Goal: Task Accomplishment & Management: Use online tool/utility

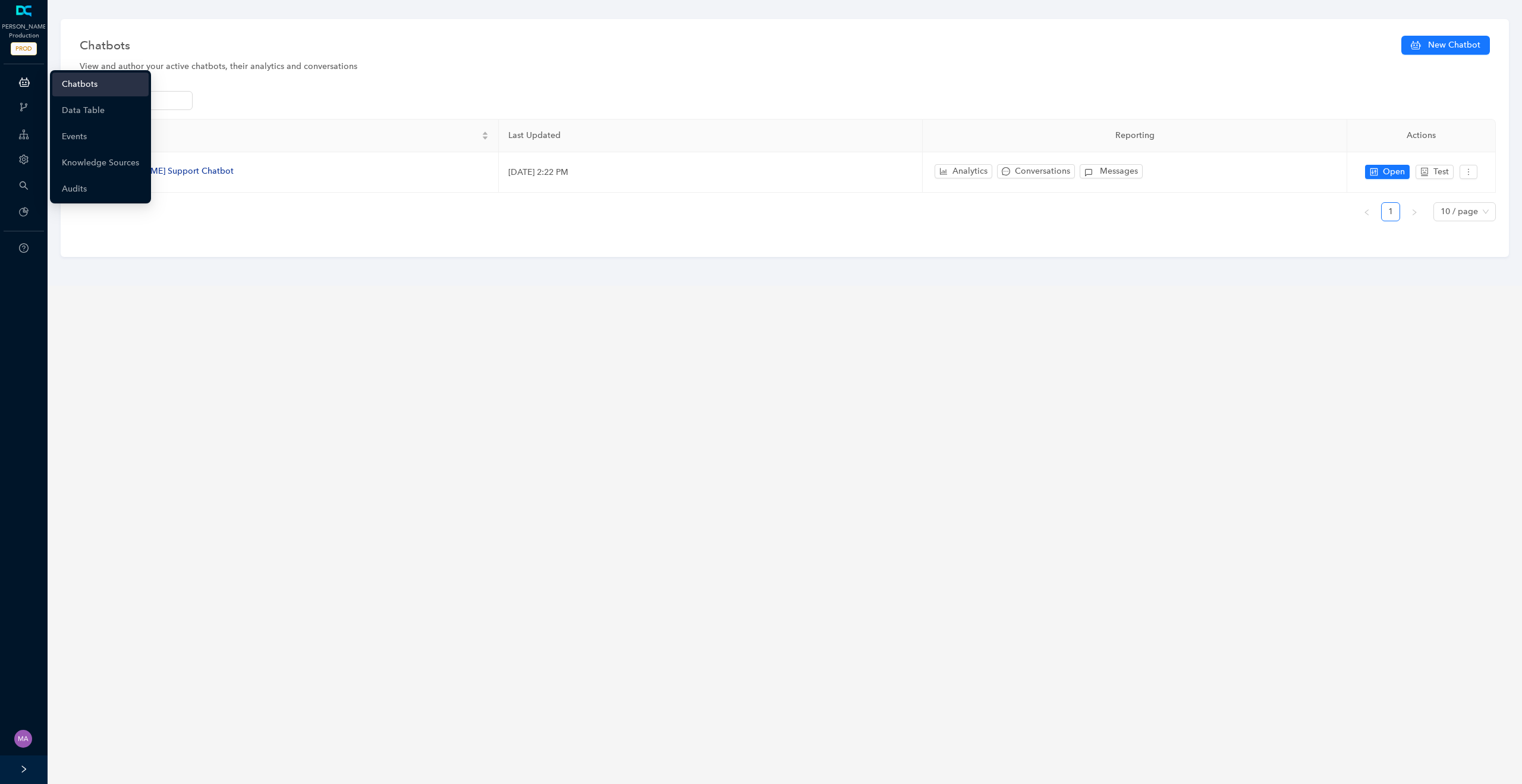
click at [82, 81] on link "Chatbots" at bounding box center [80, 85] width 36 height 23
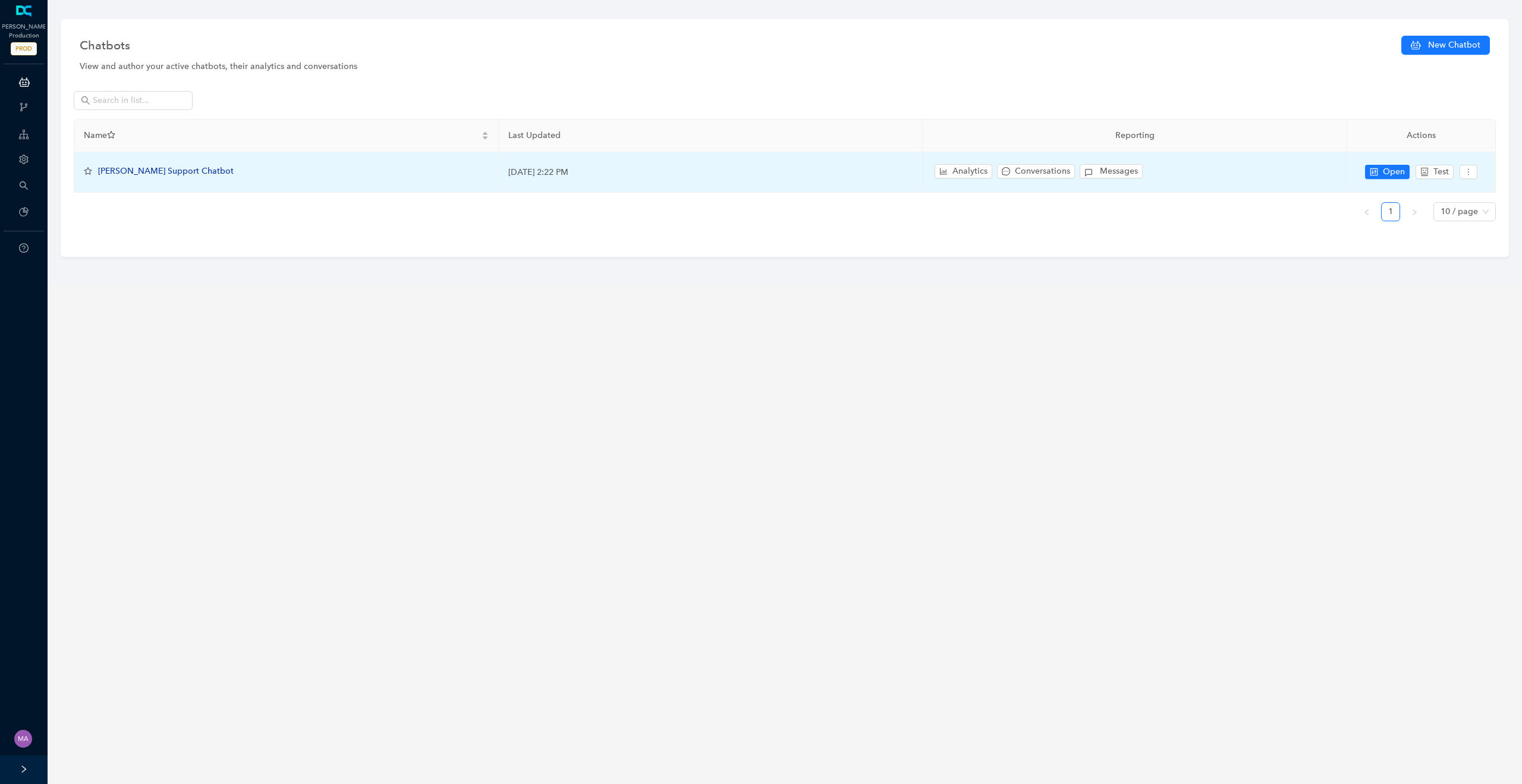
click at [152, 173] on span "[PERSON_NAME] Support Chatbot" at bounding box center [166, 171] width 136 height 10
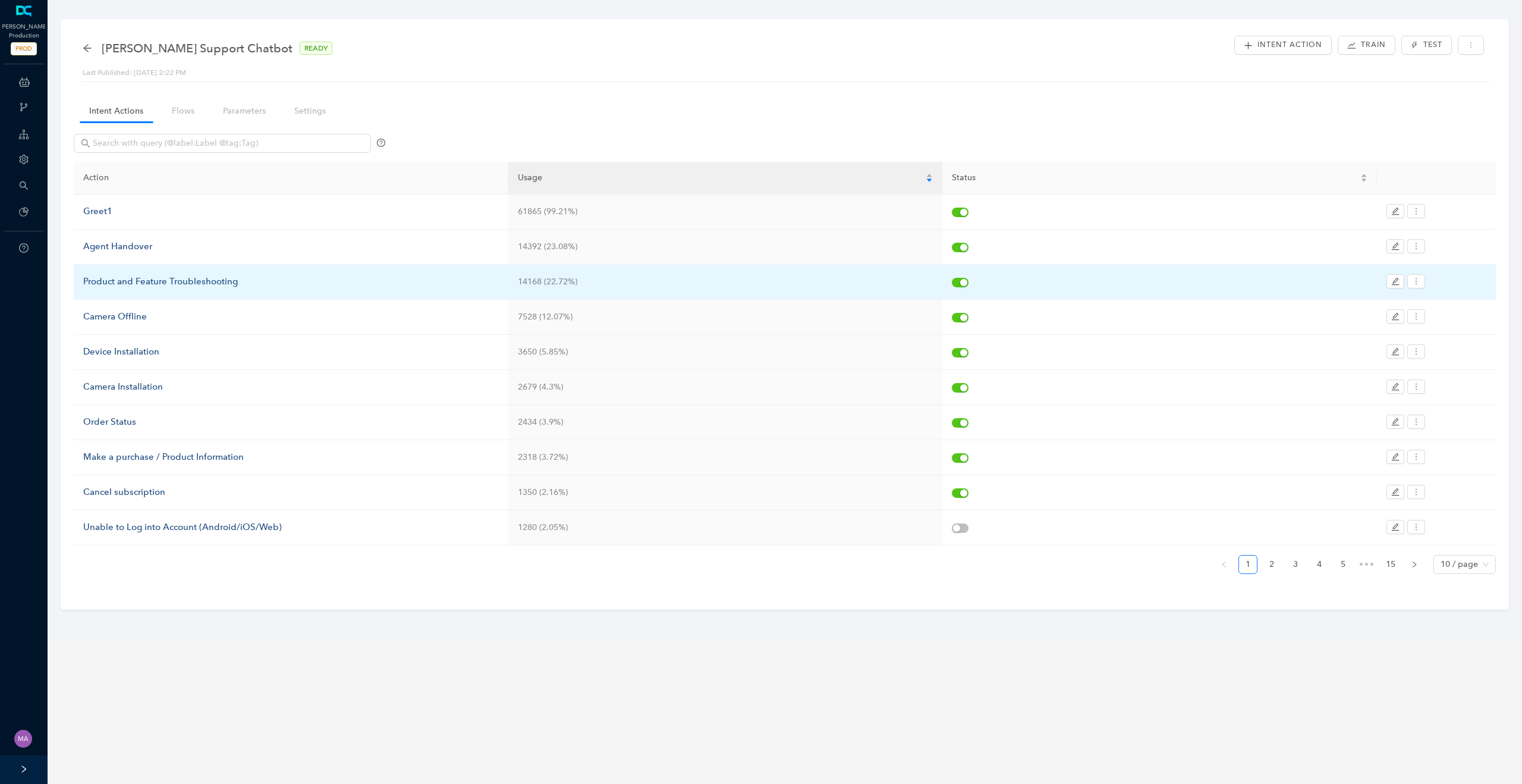
click at [117, 284] on div "Product and Feature Troubleshooting" at bounding box center [291, 281] width 415 height 14
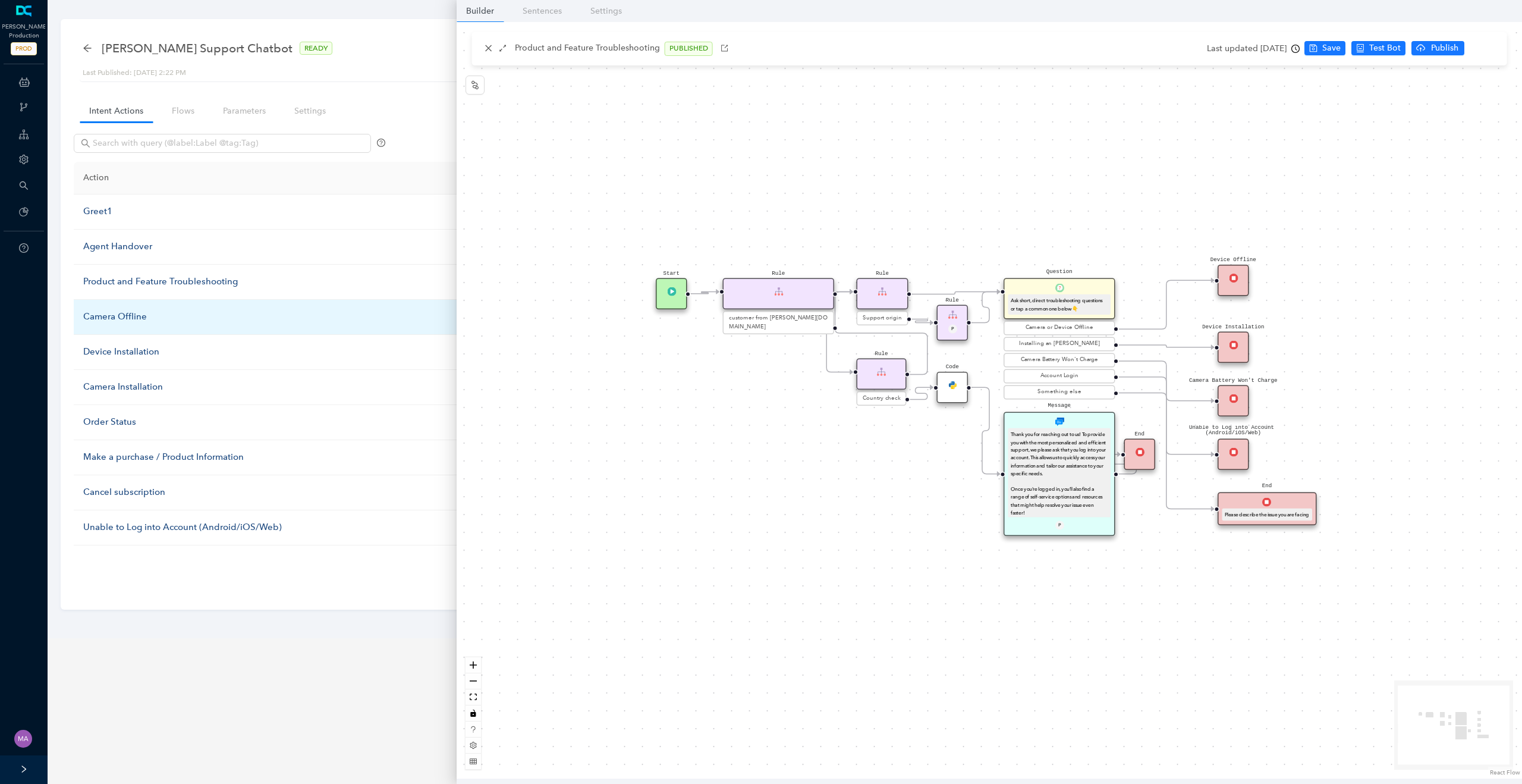
click at [121, 314] on div "Camera Offline" at bounding box center [291, 317] width 415 height 14
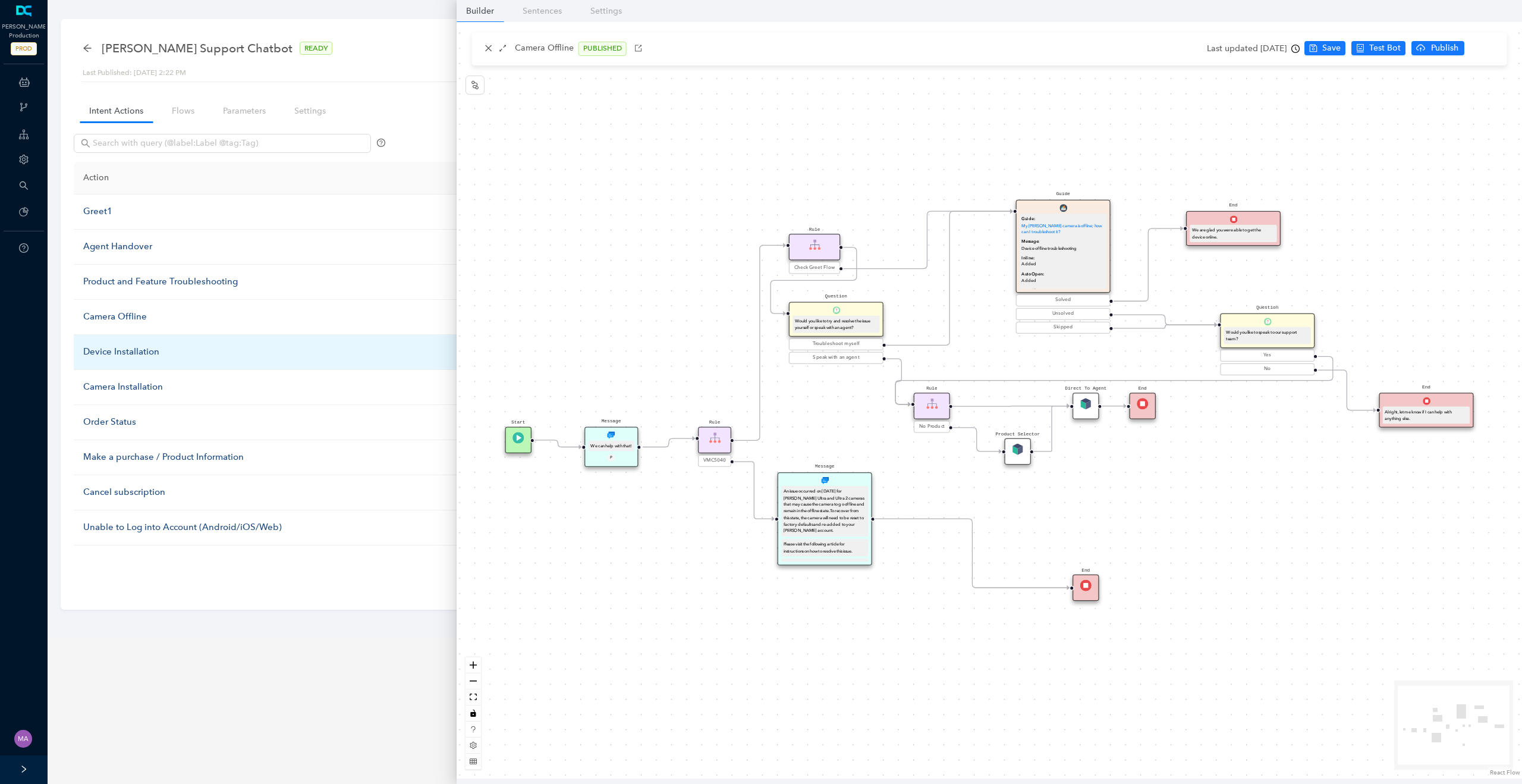
click at [130, 350] on div "Device Installation" at bounding box center [291, 352] width 415 height 14
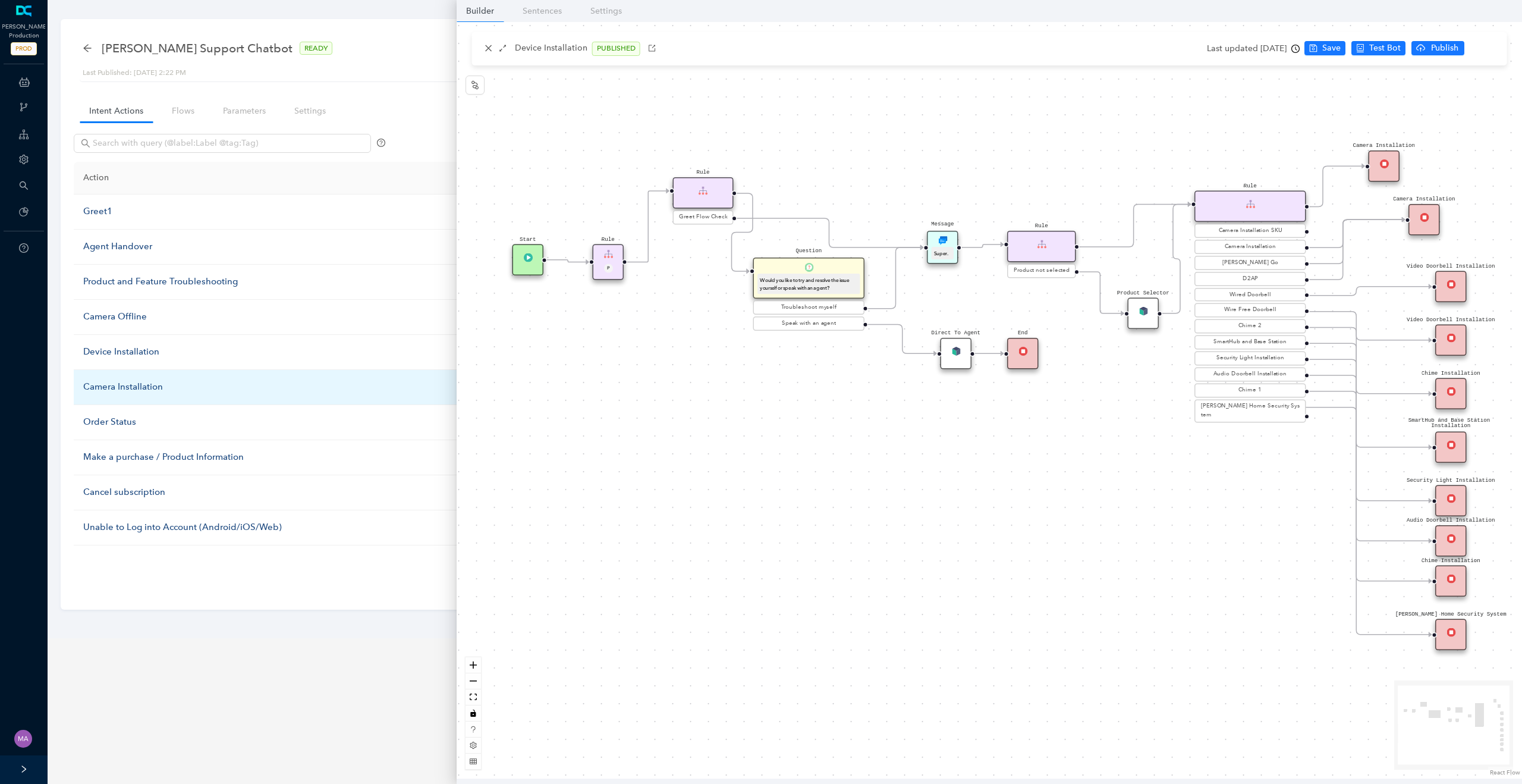
click at [127, 384] on div "Camera Installation" at bounding box center [291, 387] width 415 height 14
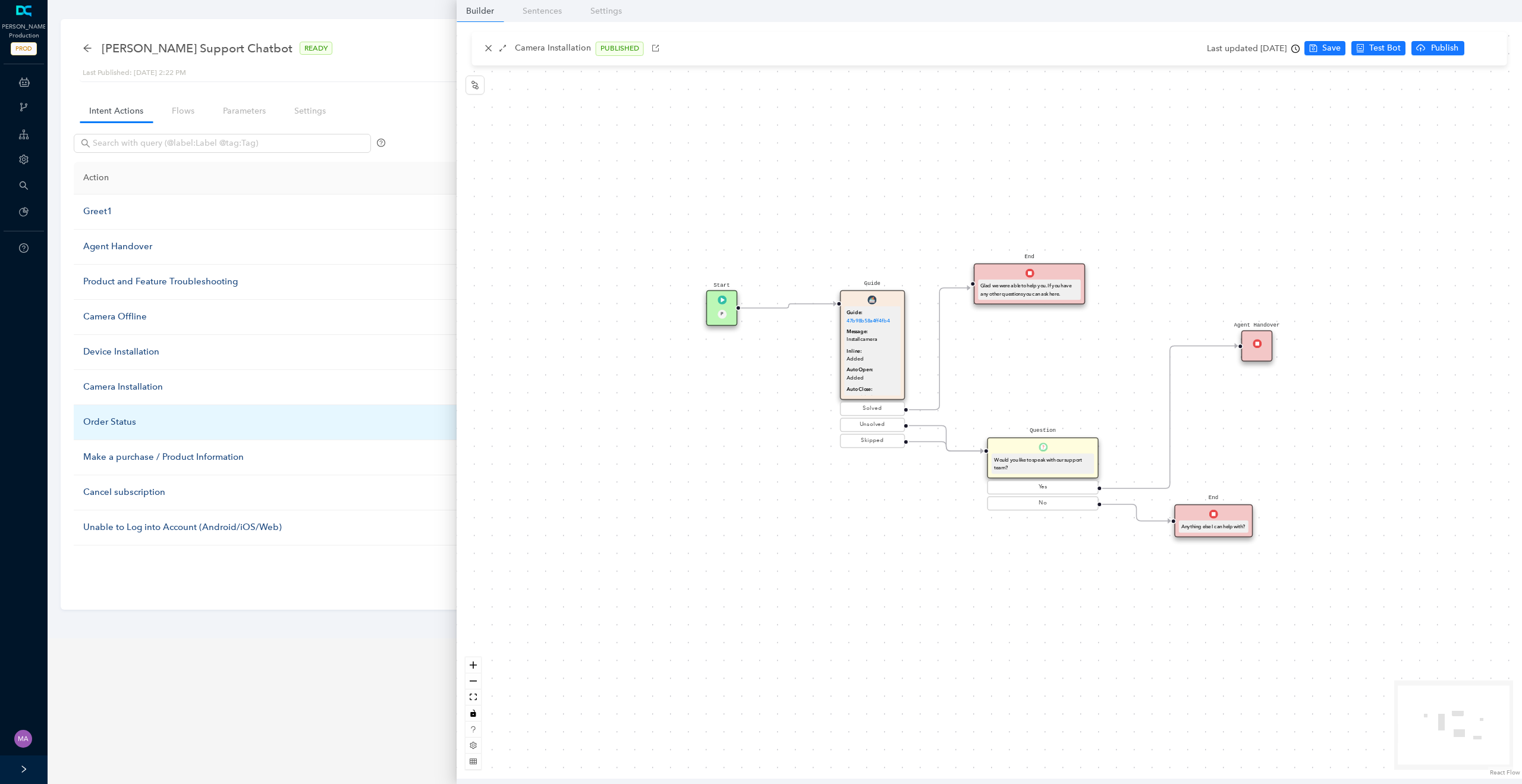
click at [117, 420] on div "Order Status" at bounding box center [291, 421] width 415 height 14
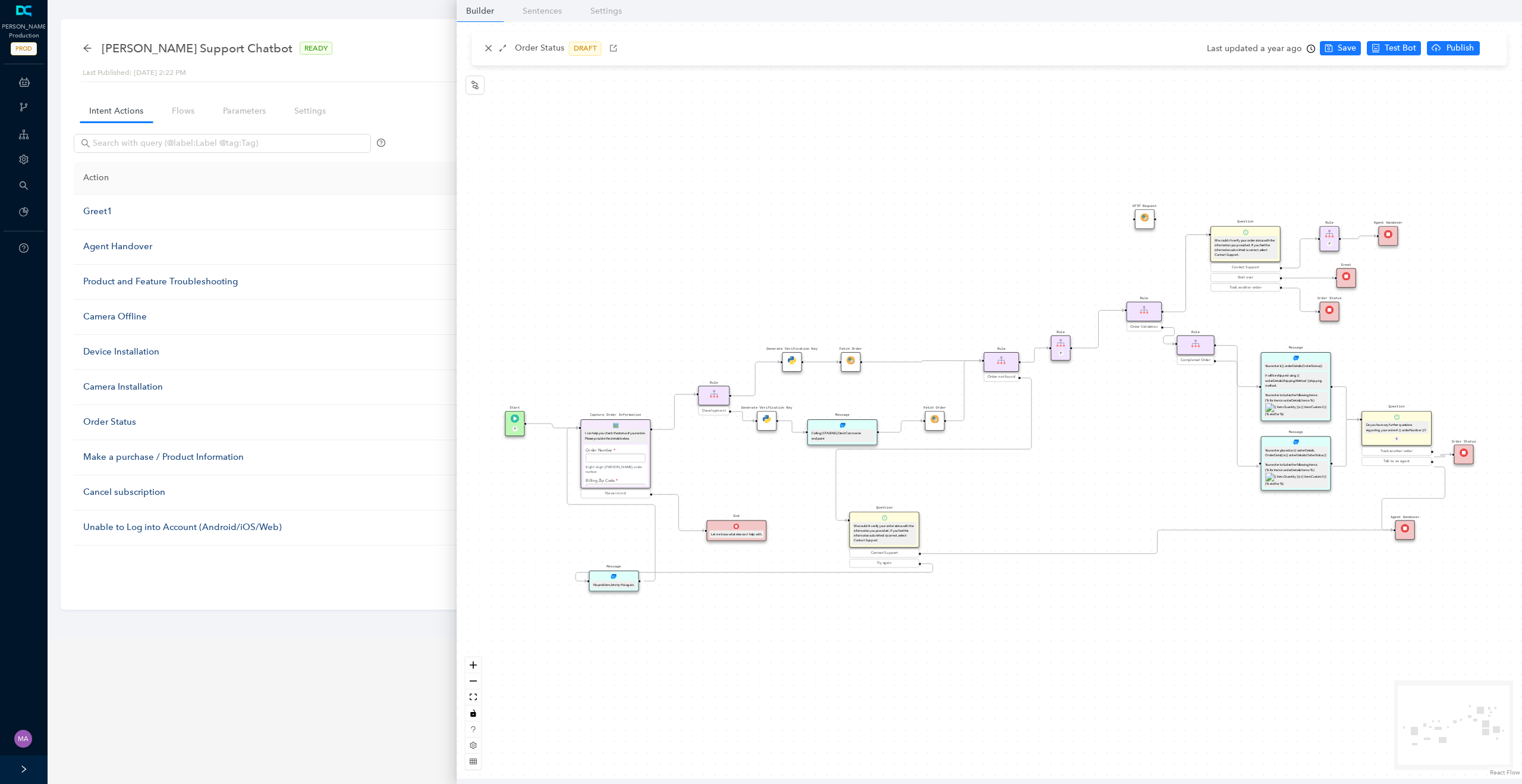
scroll to position [34, 0]
drag, startPoint x: 621, startPoint y: 577, endPoint x: 629, endPoint y: 603, distance: 27.2
click at [629, 603] on div "Message No problem, lets try this again." at bounding box center [622, 606] width 49 height 21
click at [578, 544] on div "Message Your order placed on {{ orderDetails. OrderDate}} is {{ orderDetails.Or…" at bounding box center [989, 400] width 1065 height 756
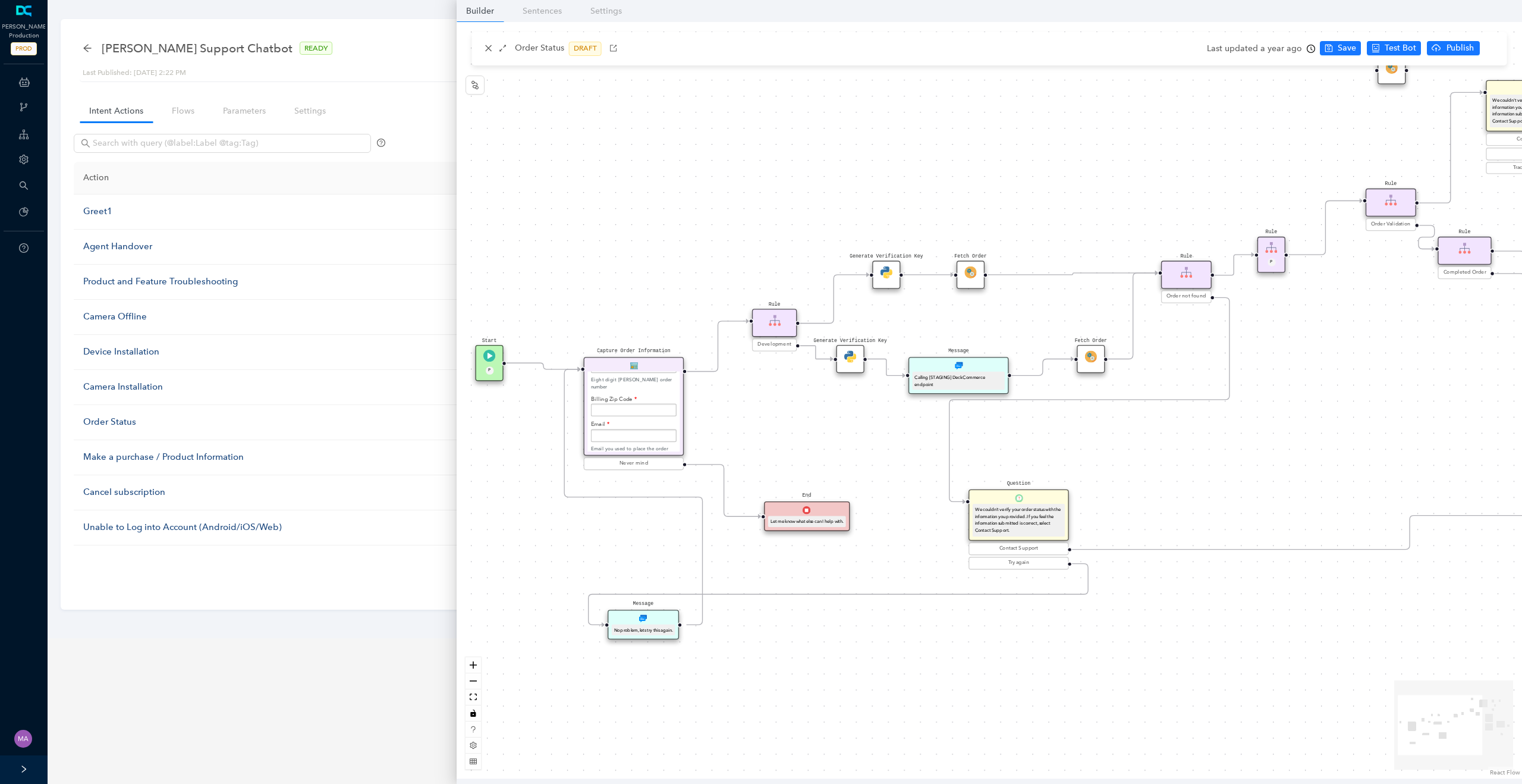
drag, startPoint x: 578, startPoint y: 544, endPoint x: 580, endPoint y: 535, distance: 9.2
click at [580, 536] on div "Message Your order placed on {{ orderDetails. OrderDate}} is {{ orderDetails.Or…" at bounding box center [989, 400] width 1065 height 756
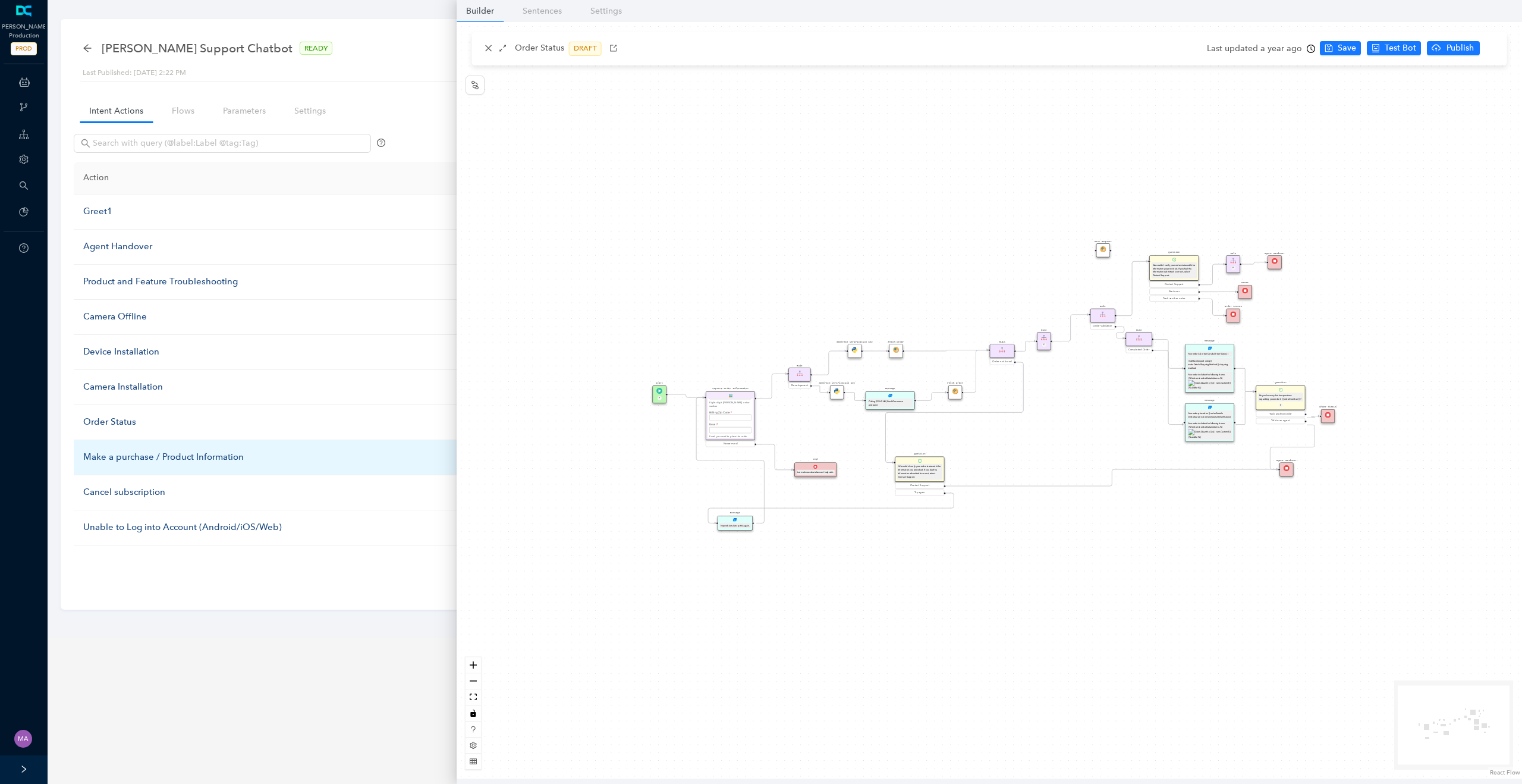
click at [111, 461] on div "Make a purchase / Product Information" at bounding box center [291, 456] width 415 height 14
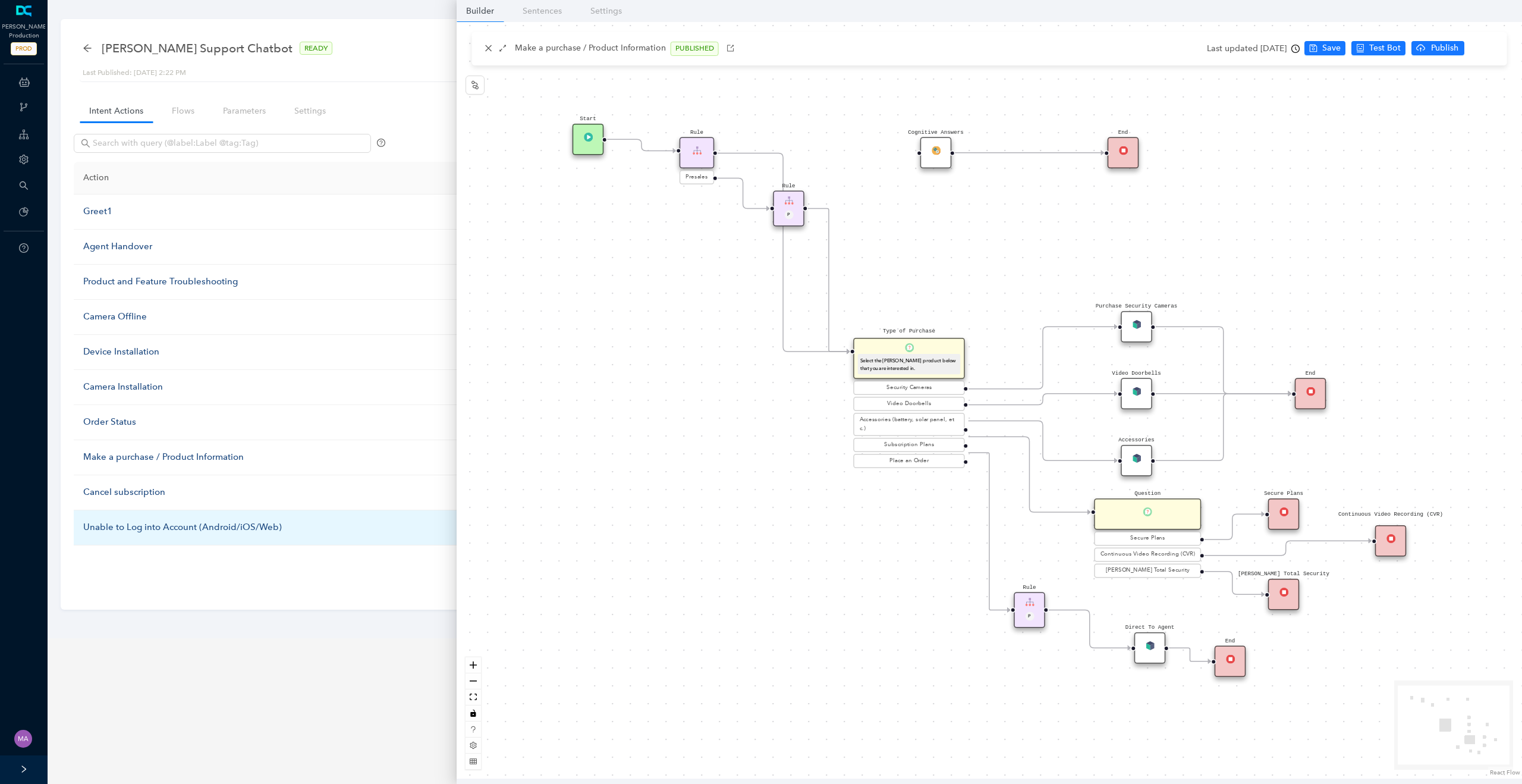
click at [190, 525] on div "Unable to Log into Account (Android/iOS/Web)" at bounding box center [291, 527] width 415 height 14
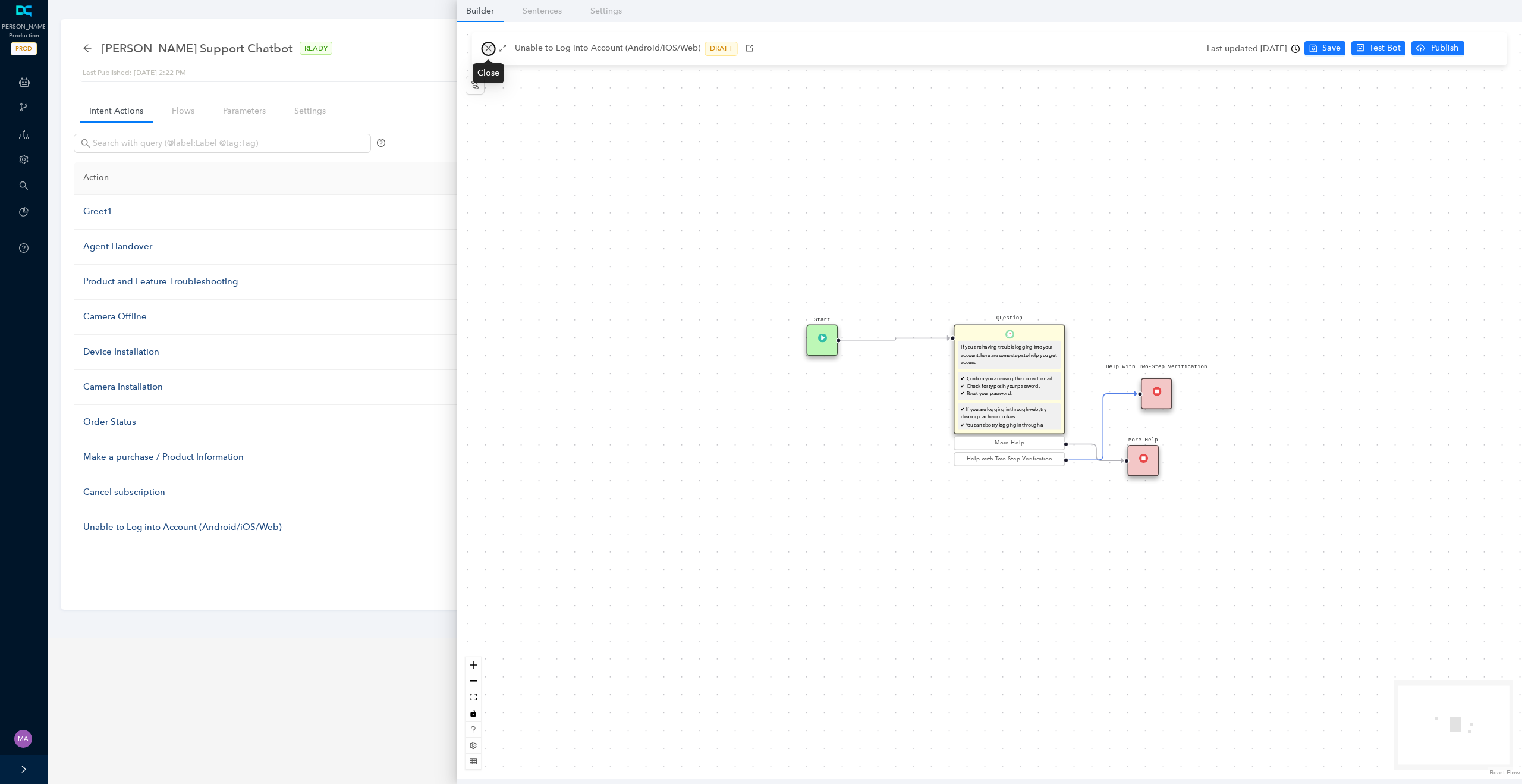
click at [486, 44] on icon "close" at bounding box center [488, 49] width 8 height 8
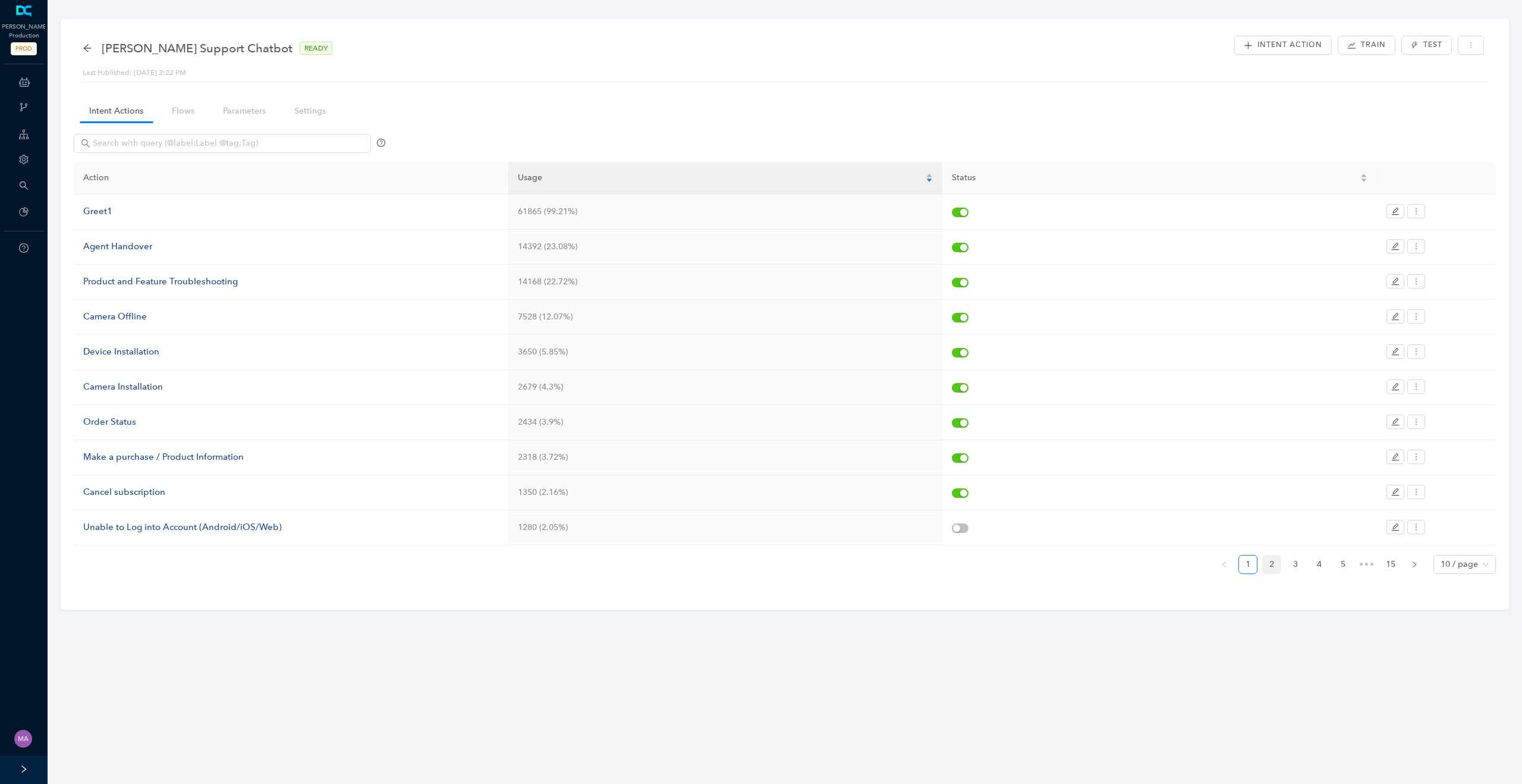
click at [1272, 565] on link "2" at bounding box center [1272, 564] width 18 height 18
click at [1225, 563] on icon "left" at bounding box center [1224, 564] width 8 height 8
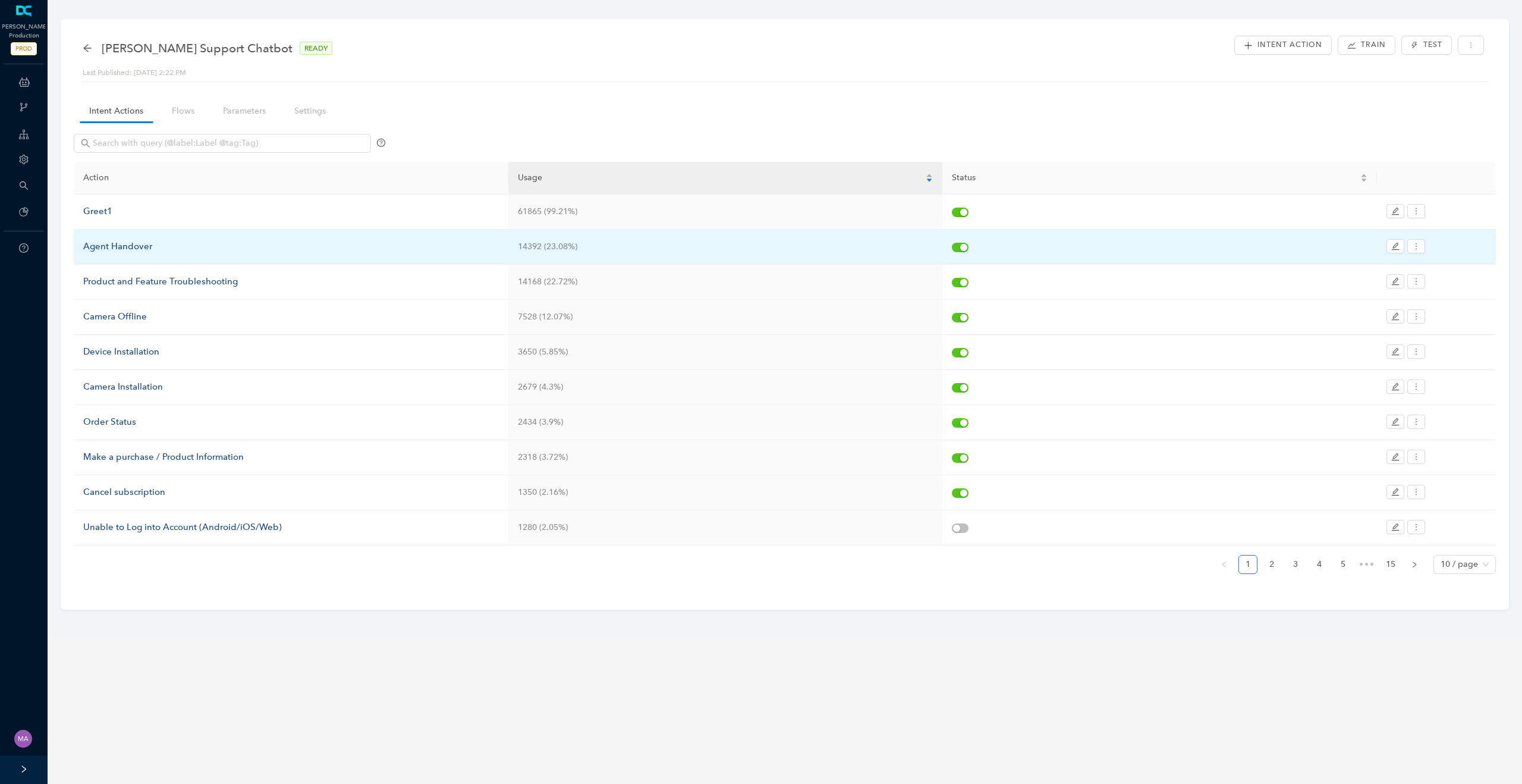
click at [138, 247] on div "Agent Handover" at bounding box center [291, 246] width 415 height 14
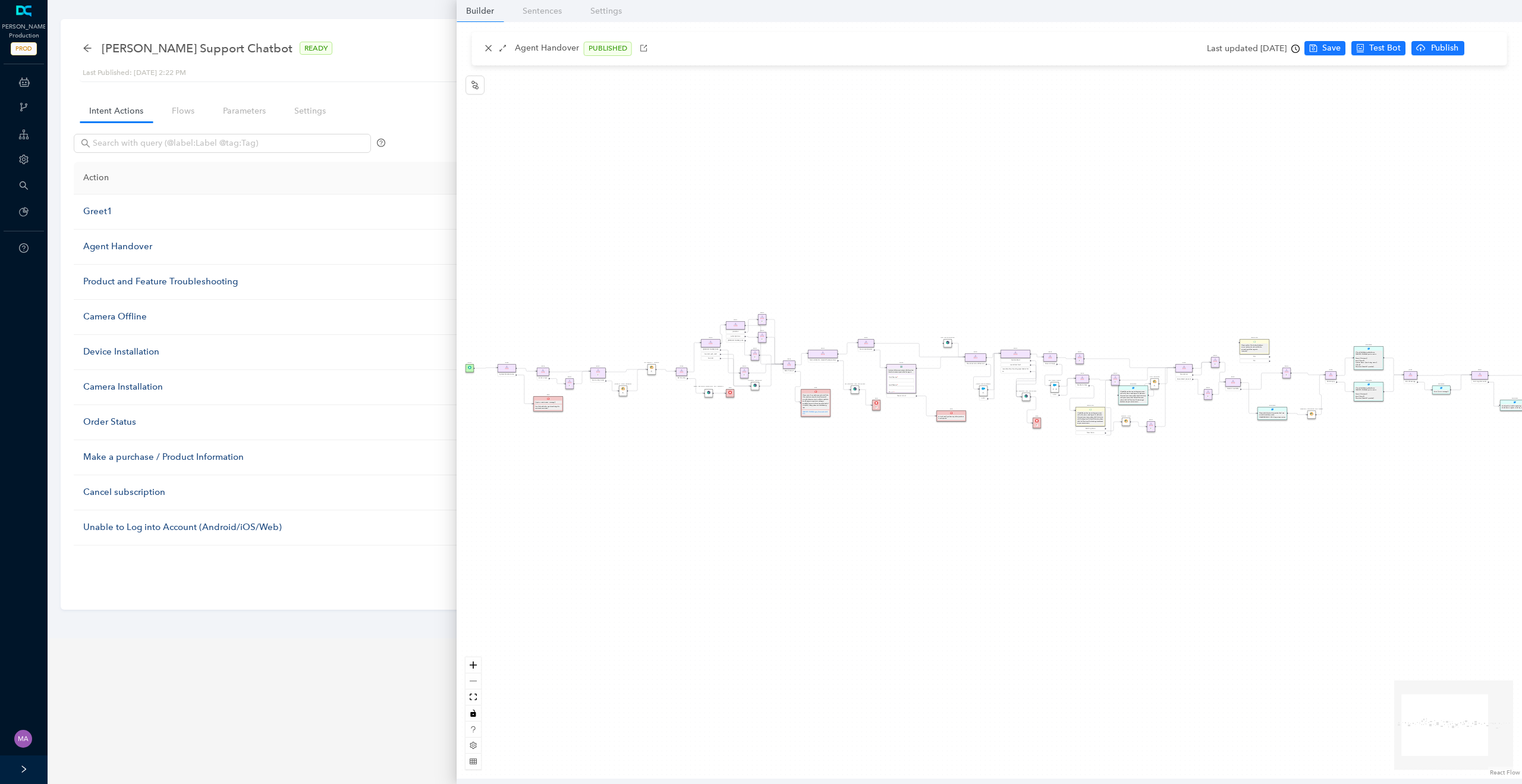
drag, startPoint x: 563, startPoint y: 304, endPoint x: 707, endPoint y: 282, distance: 145.7
click at [708, 282] on div "Rule Missing Support Tier origin presales Rule P Rule Case is Empty Rule P Sele…" at bounding box center [989, 400] width 1065 height 756
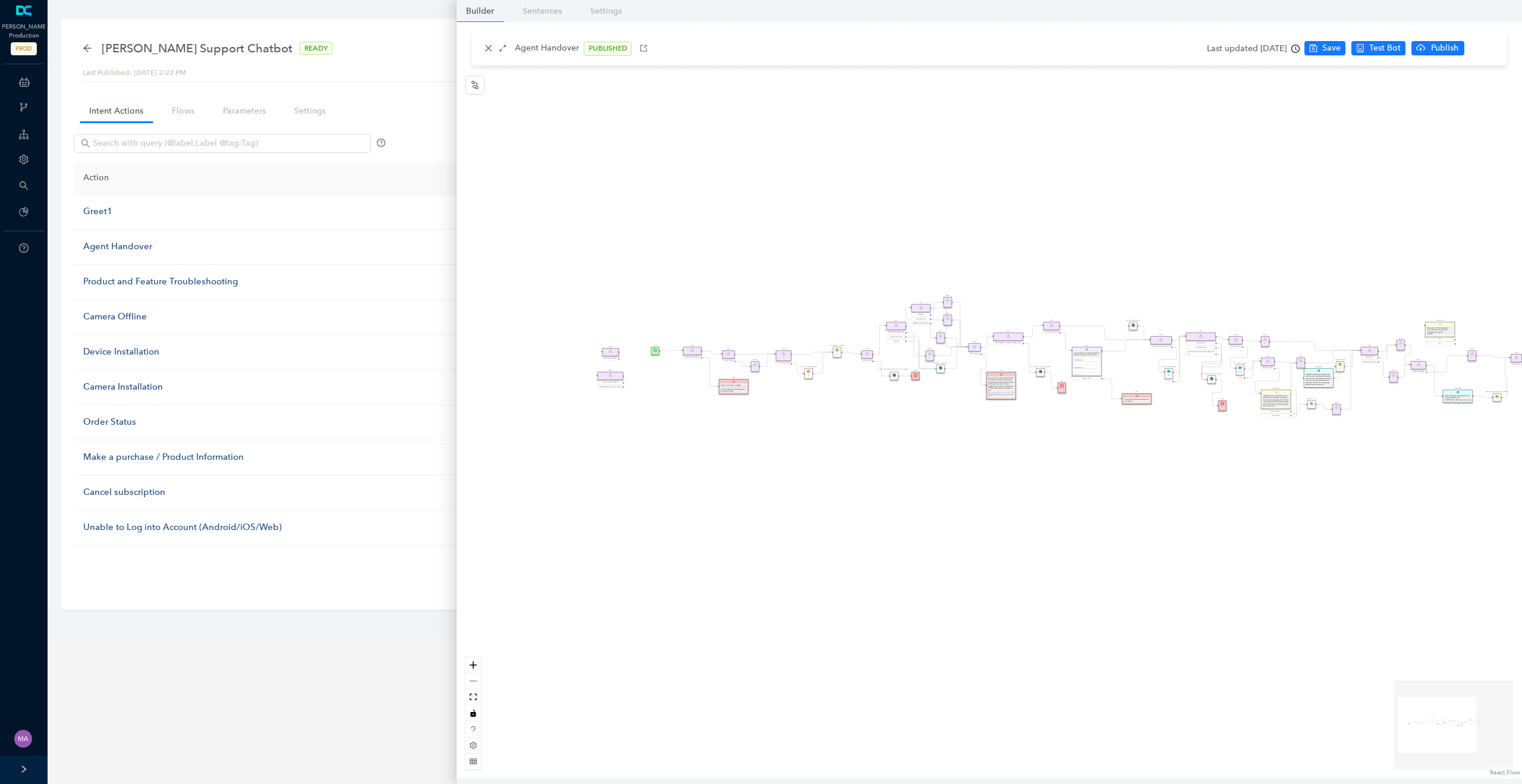
drag, startPoint x: 651, startPoint y: 290, endPoint x: 792, endPoint y: 270, distance: 142.4
click at [798, 271] on div "Rule Missing Support Tier origin presales Rule P Rule Case is Empty Rule P Sele…" at bounding box center [989, 400] width 1065 height 756
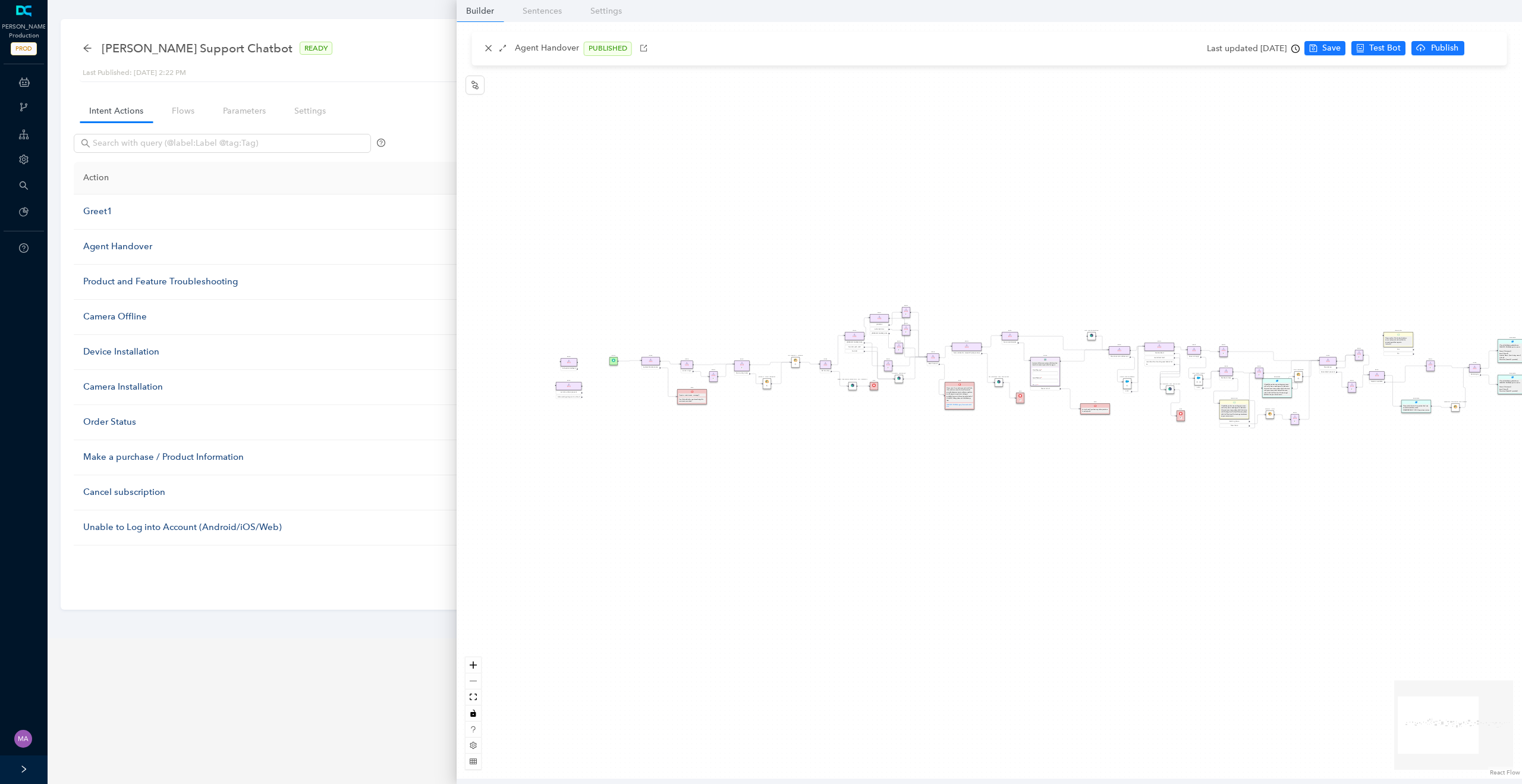
drag, startPoint x: 763, startPoint y: 271, endPoint x: 673, endPoint y: 288, distance: 91.6
click at [673, 289] on div "Rule Missing Support Tier origin presales Rule P Rule Case is Empty Rule P Sele…" at bounding box center [989, 400] width 1065 height 756
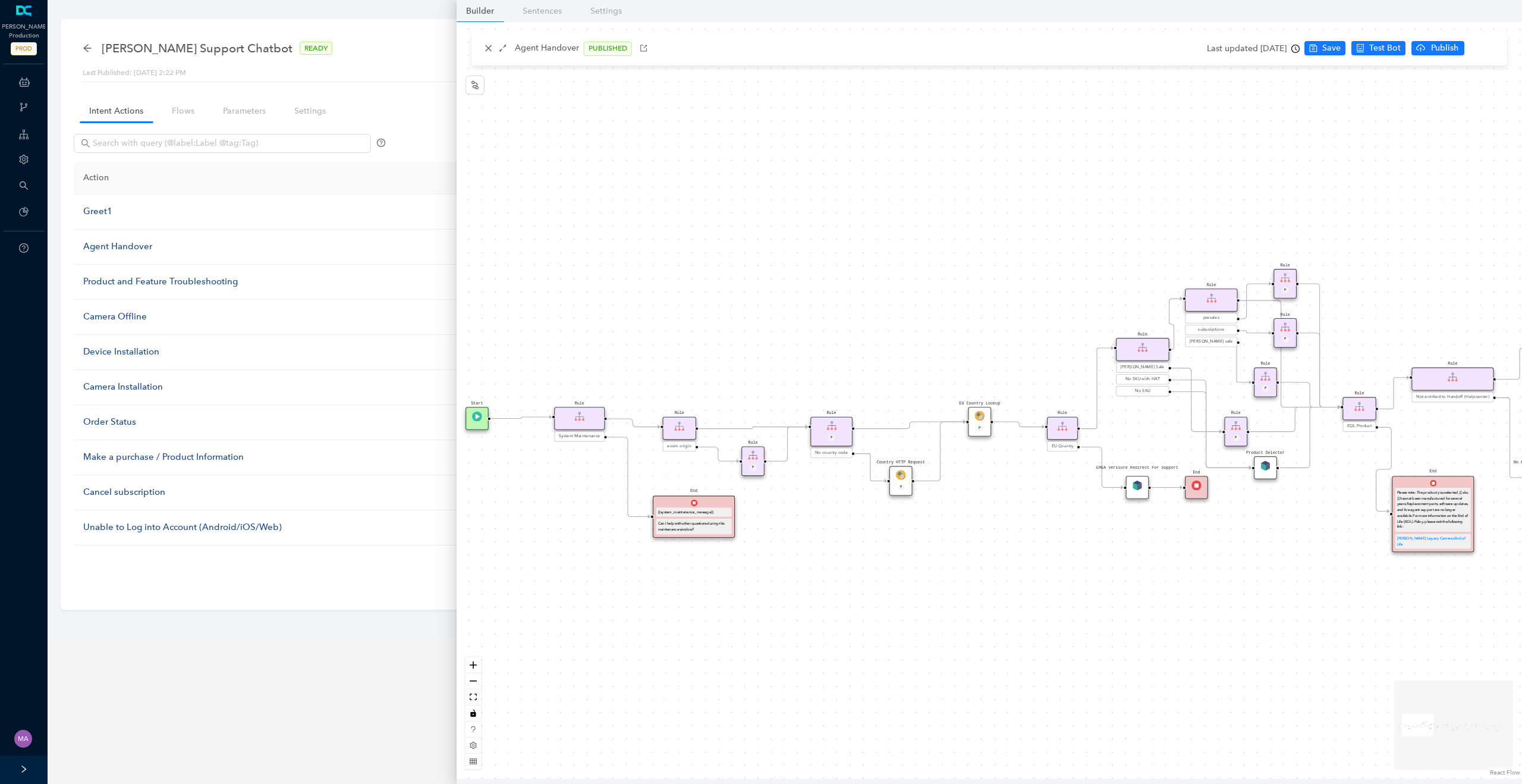
drag, startPoint x: 742, startPoint y: 317, endPoint x: 727, endPoint y: 307, distance: 18.0
click at [727, 307] on div "Rule Missing Support Tier origin presales Rule P Rule Case is Empty Rule P Sele…" at bounding box center [989, 400] width 1065 height 756
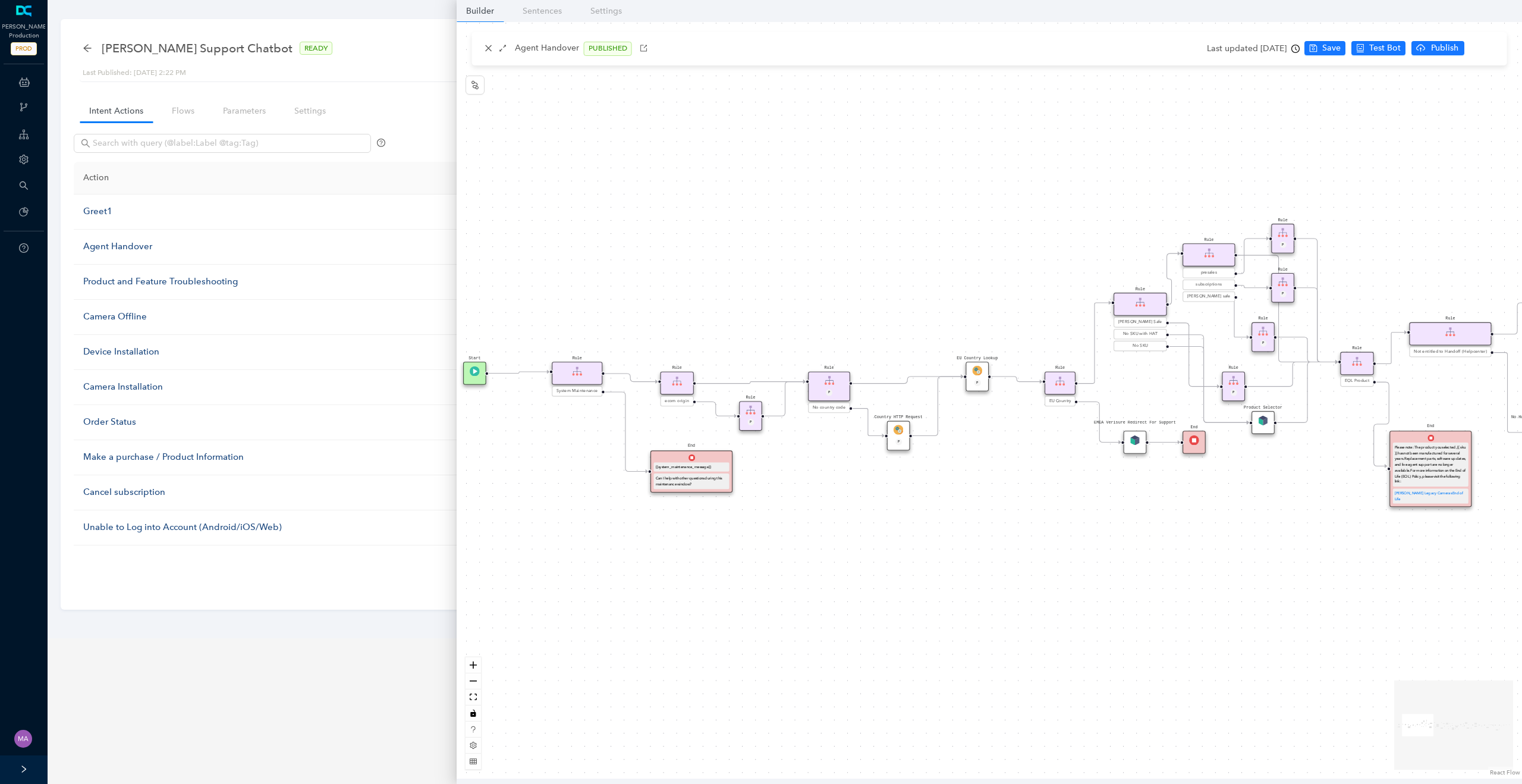
drag, startPoint x: 727, startPoint y: 307, endPoint x: 725, endPoint y: 261, distance: 46.0
click at [725, 261] on div "Rule Missing Support Tier origin presales Rule P Rule Case is Empty Rule P Sele…" at bounding box center [989, 400] width 1065 height 756
click at [730, 261] on div "Rule Missing Support Tier origin presales Rule P Rule Case is Empty Rule P Sele…" at bounding box center [989, 400] width 1065 height 756
click at [727, 261] on div "Rule Missing Support Tier origin presales Rule P Rule Case is Empty Rule P Sele…" at bounding box center [989, 400] width 1065 height 756
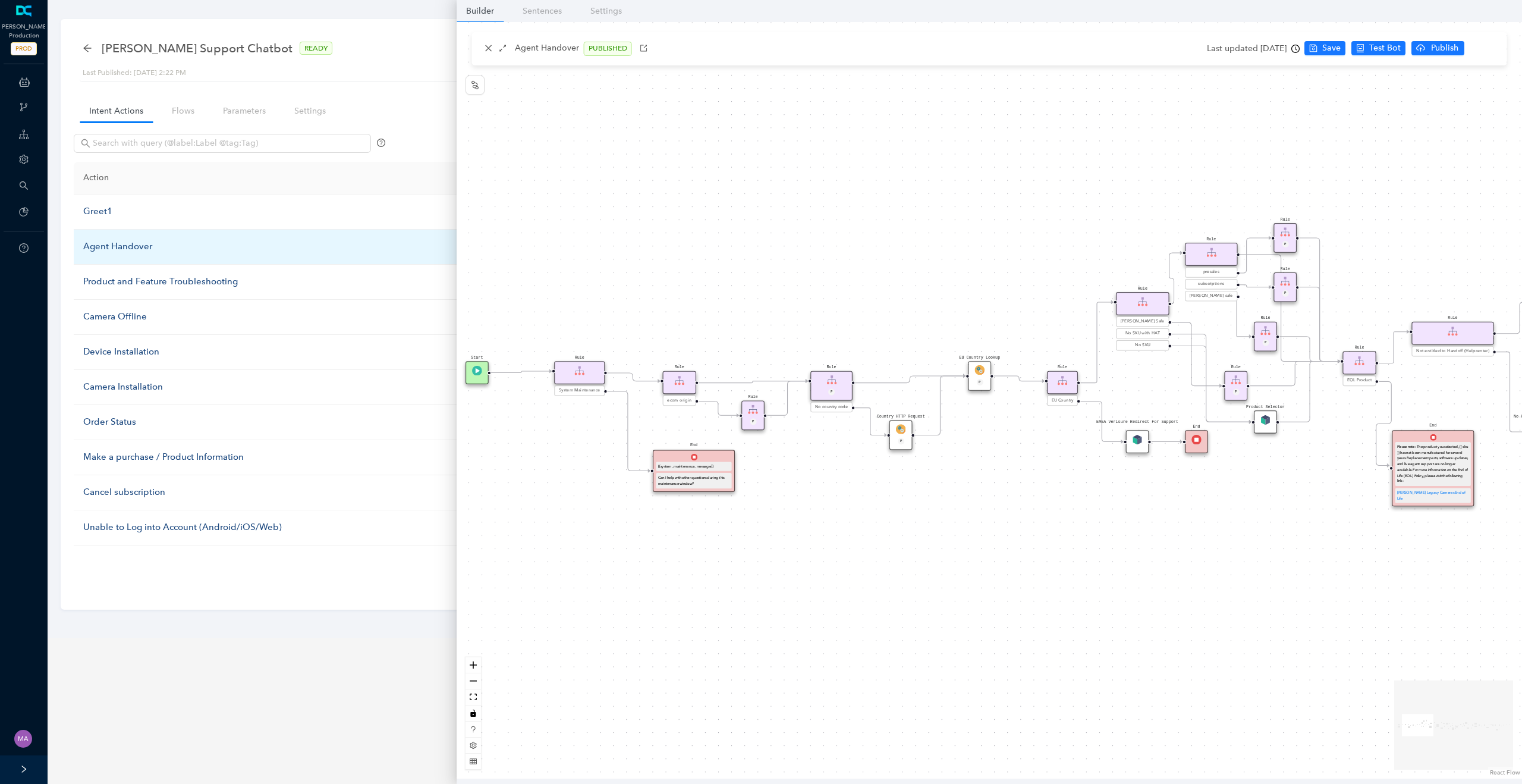
click at [125, 247] on div "Agent Handover" at bounding box center [291, 246] width 415 height 14
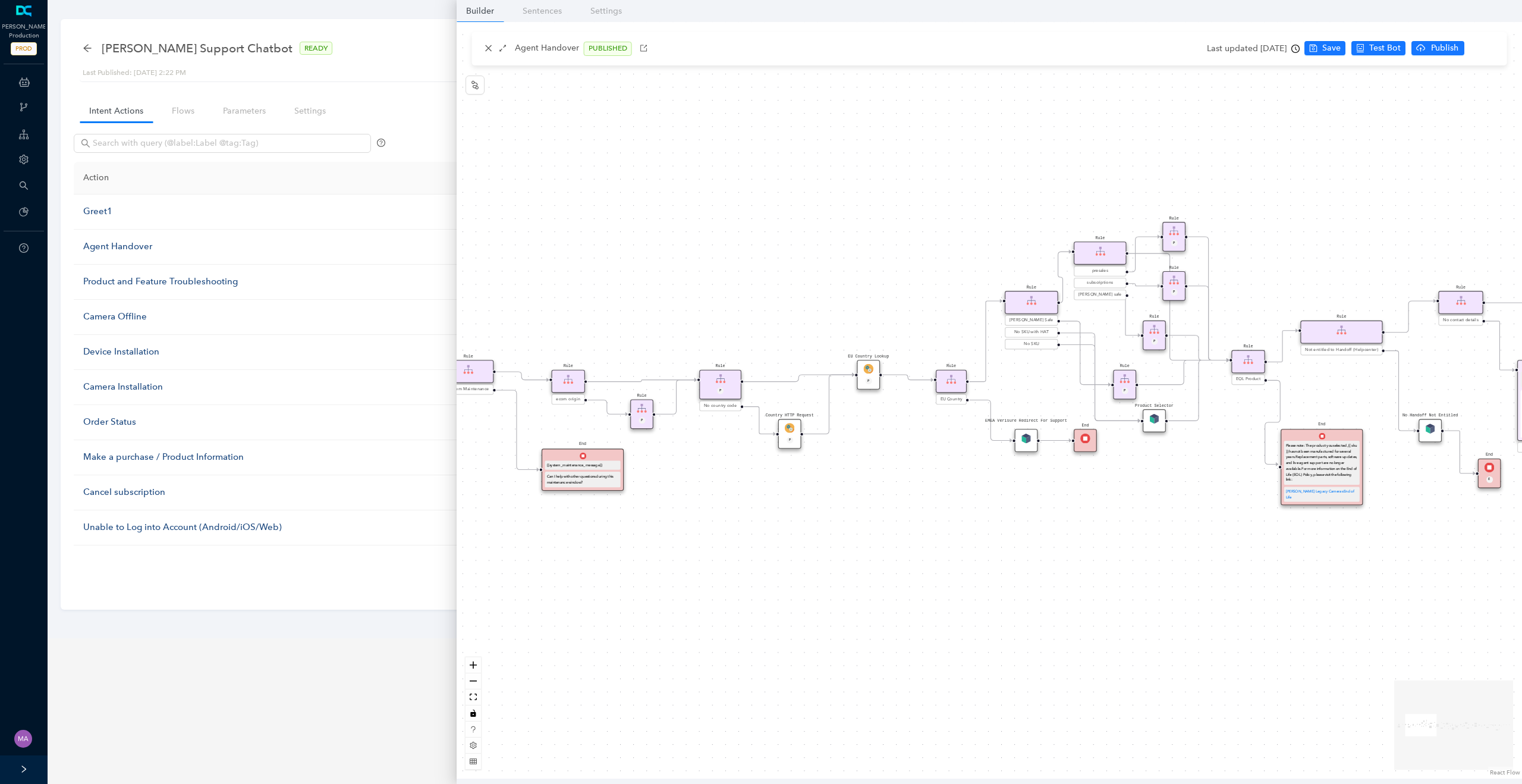
drag, startPoint x: 890, startPoint y: 322, endPoint x: 778, endPoint y: 321, distance: 112.0
click at [778, 321] on div "Rule Missing Support Tier origin presales Rule P Rule Case is Empty Rule P Sele…" at bounding box center [989, 400] width 1065 height 756
drag, startPoint x: 857, startPoint y: 293, endPoint x: 736, endPoint y: 284, distance: 121.3
click at [736, 284] on div "Rule Missing Support Tier origin presales Rule P Rule Case is Empty Rule P Sele…" at bounding box center [989, 400] width 1065 height 756
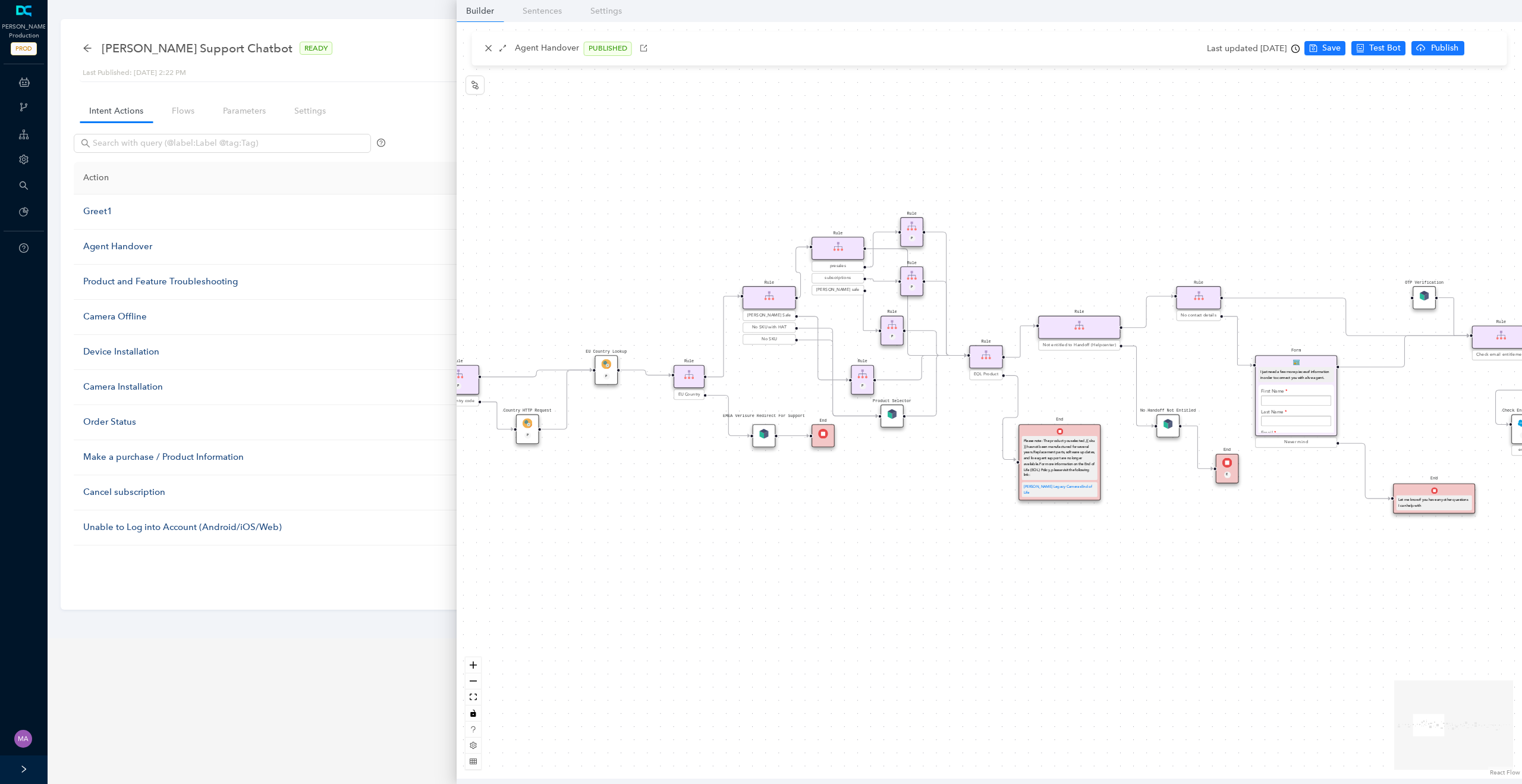
drag, startPoint x: 876, startPoint y: 231, endPoint x: 739, endPoint y: 233, distance: 137.0
click at [736, 235] on div "Rule Missing Support Tier origin presales Rule P Rule Case is Empty Rule P Sele…" at bounding box center [989, 400] width 1065 height 756
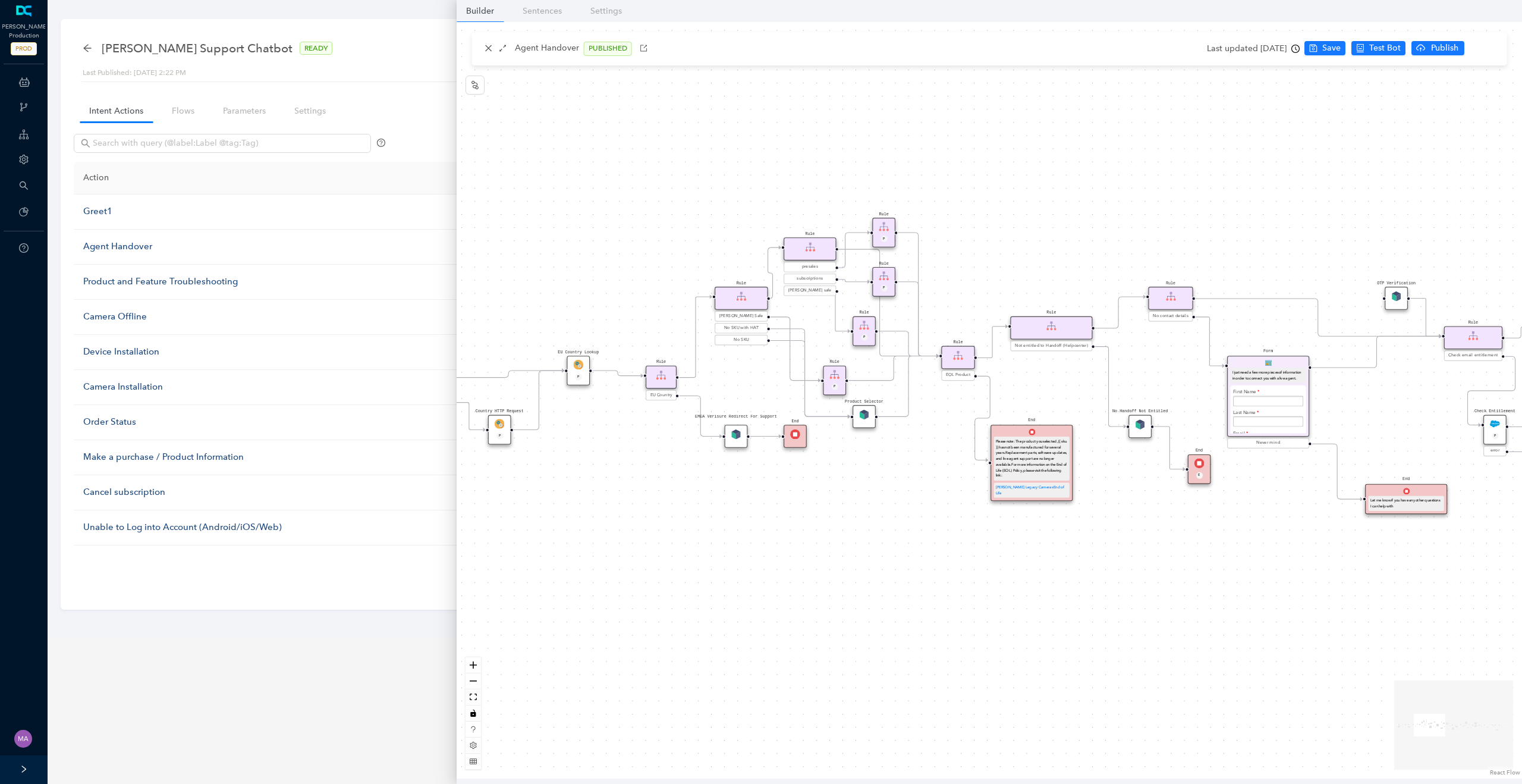
drag, startPoint x: 1103, startPoint y: 163, endPoint x: 935, endPoint y: 167, distance: 168.0
click at [935, 167] on div "Rule Missing Support Tier origin presales Rule P Rule Case is Empty Rule P Sele…" at bounding box center [989, 400] width 1065 height 756
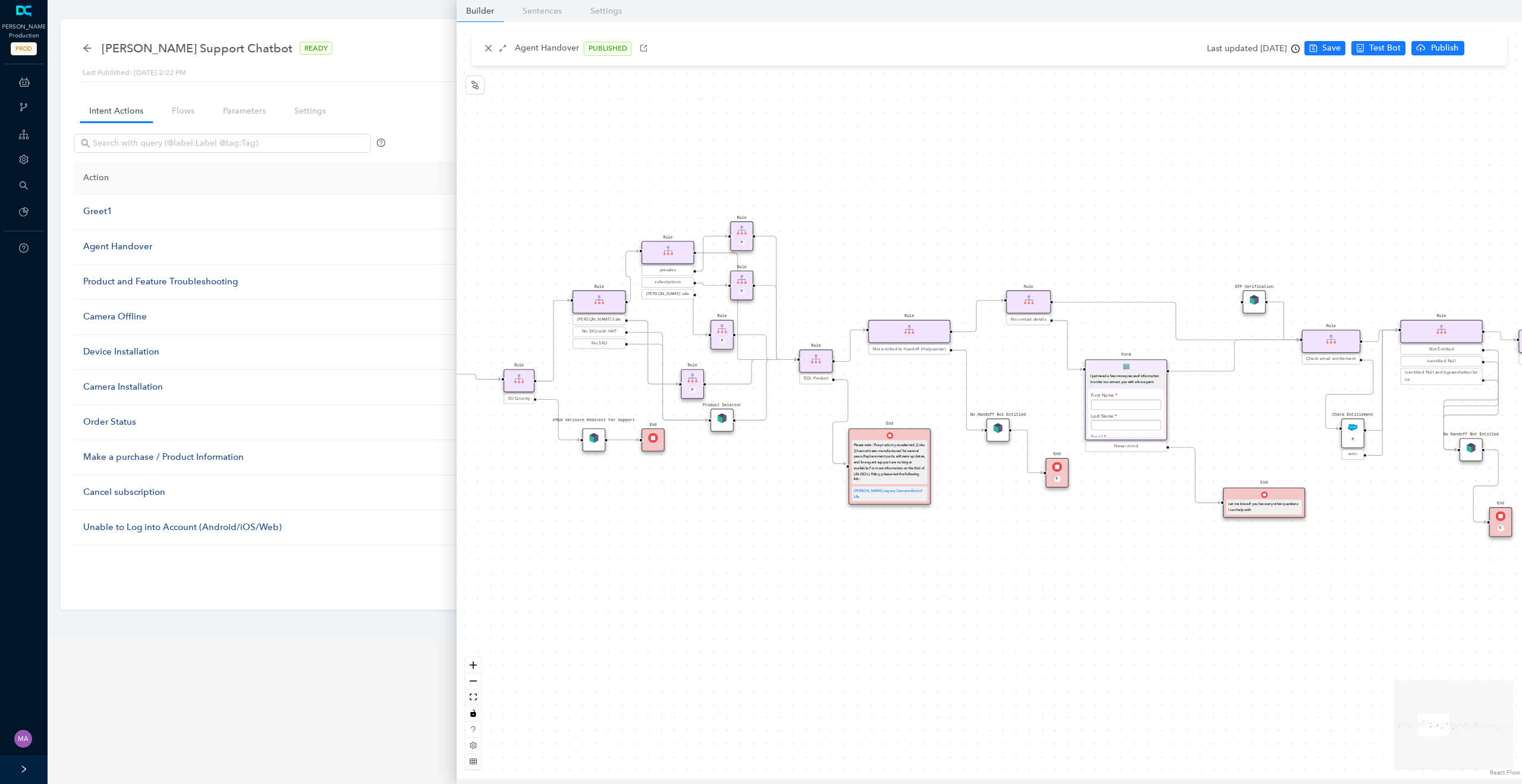
scroll to position [23, 0]
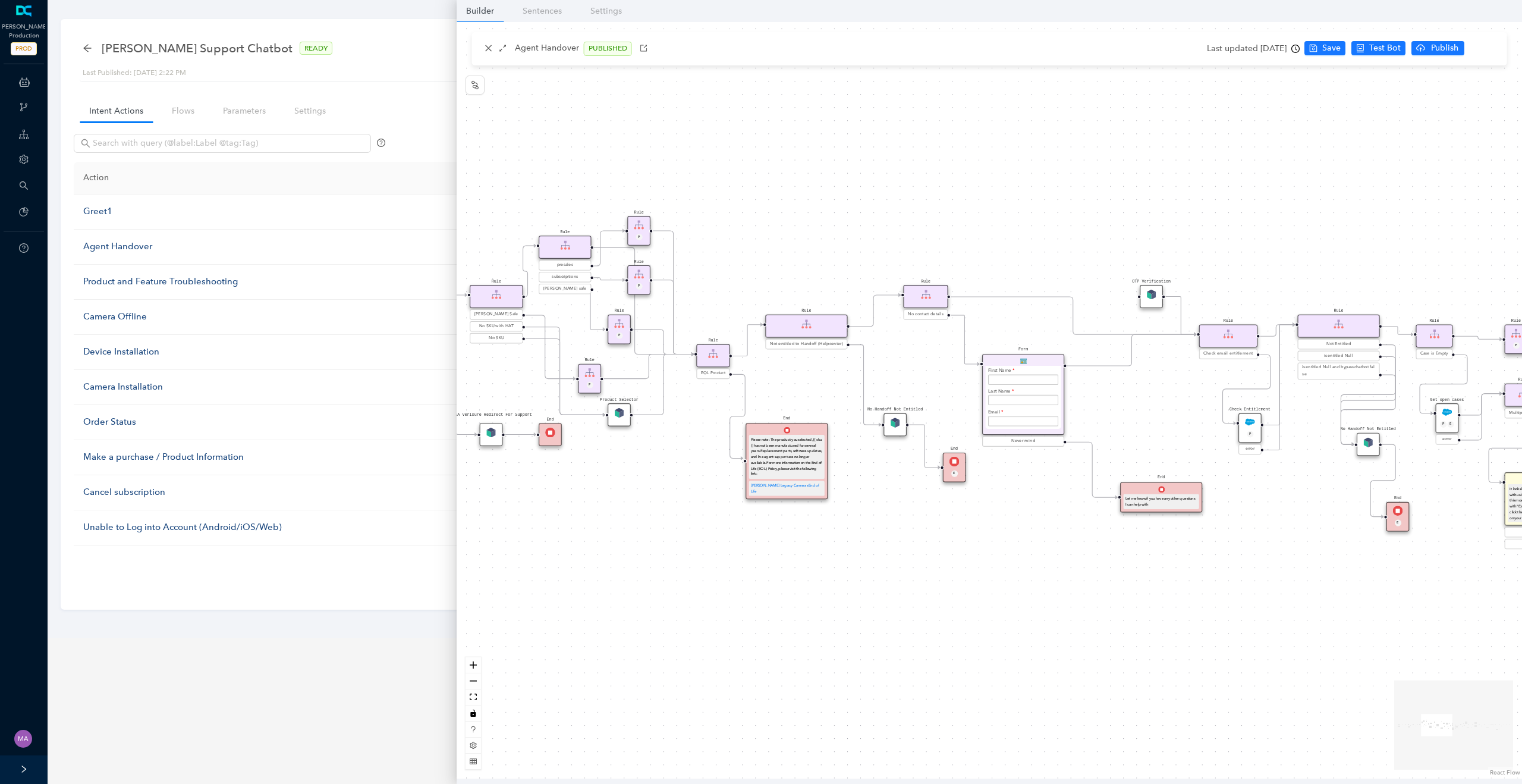
drag, startPoint x: 1149, startPoint y: 221, endPoint x: 902, endPoint y: 214, distance: 247.1
click at [902, 214] on div "Rule Missing Support Tier origin presales Rule P Rule Case is Empty Rule P Sele…" at bounding box center [989, 400] width 1065 height 756
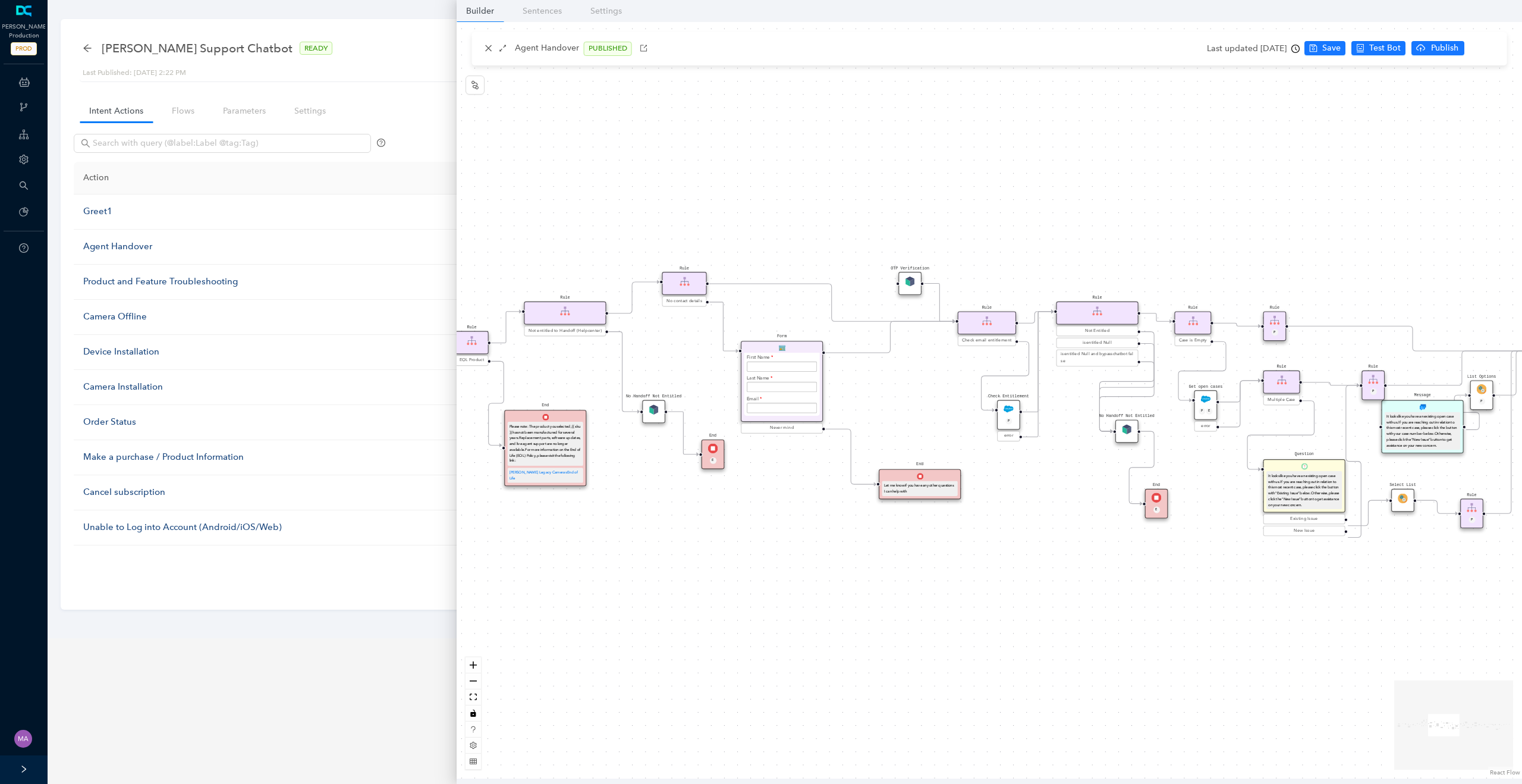
drag, startPoint x: 1054, startPoint y: 197, endPoint x: 956, endPoint y: 185, distance: 98.7
click at [956, 185] on div "Rule Missing Support Tier origin presales Rule P Rule Case is Empty Rule P Sele…" at bounding box center [989, 400] width 1065 height 756
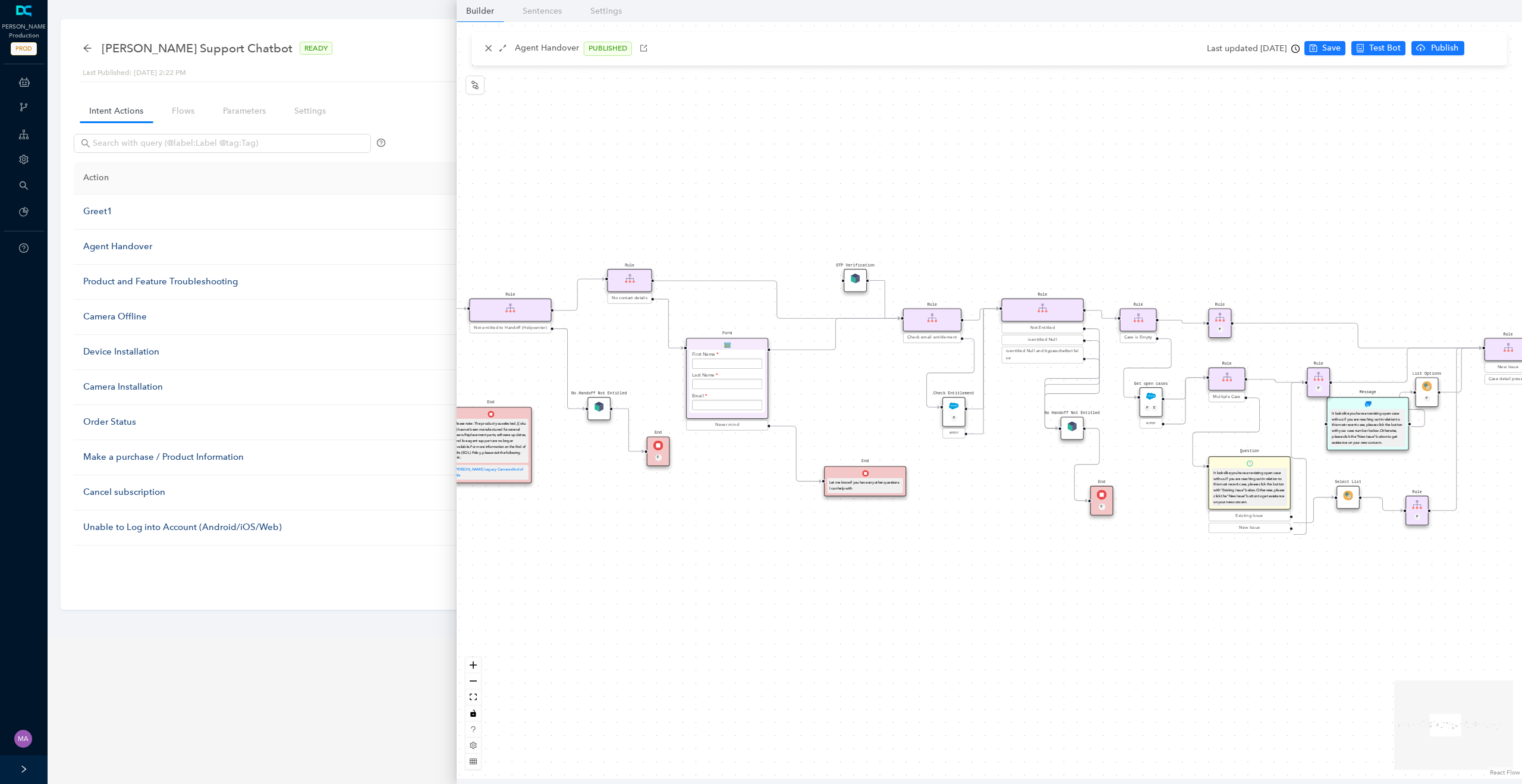
drag, startPoint x: 1055, startPoint y: 210, endPoint x: 1001, endPoint y: 208, distance: 54.0
click at [1001, 208] on div "Rule Missing Support Tier origin presales Rule P Rule Case is Empty Rule P Sele…" at bounding box center [989, 400] width 1065 height 756
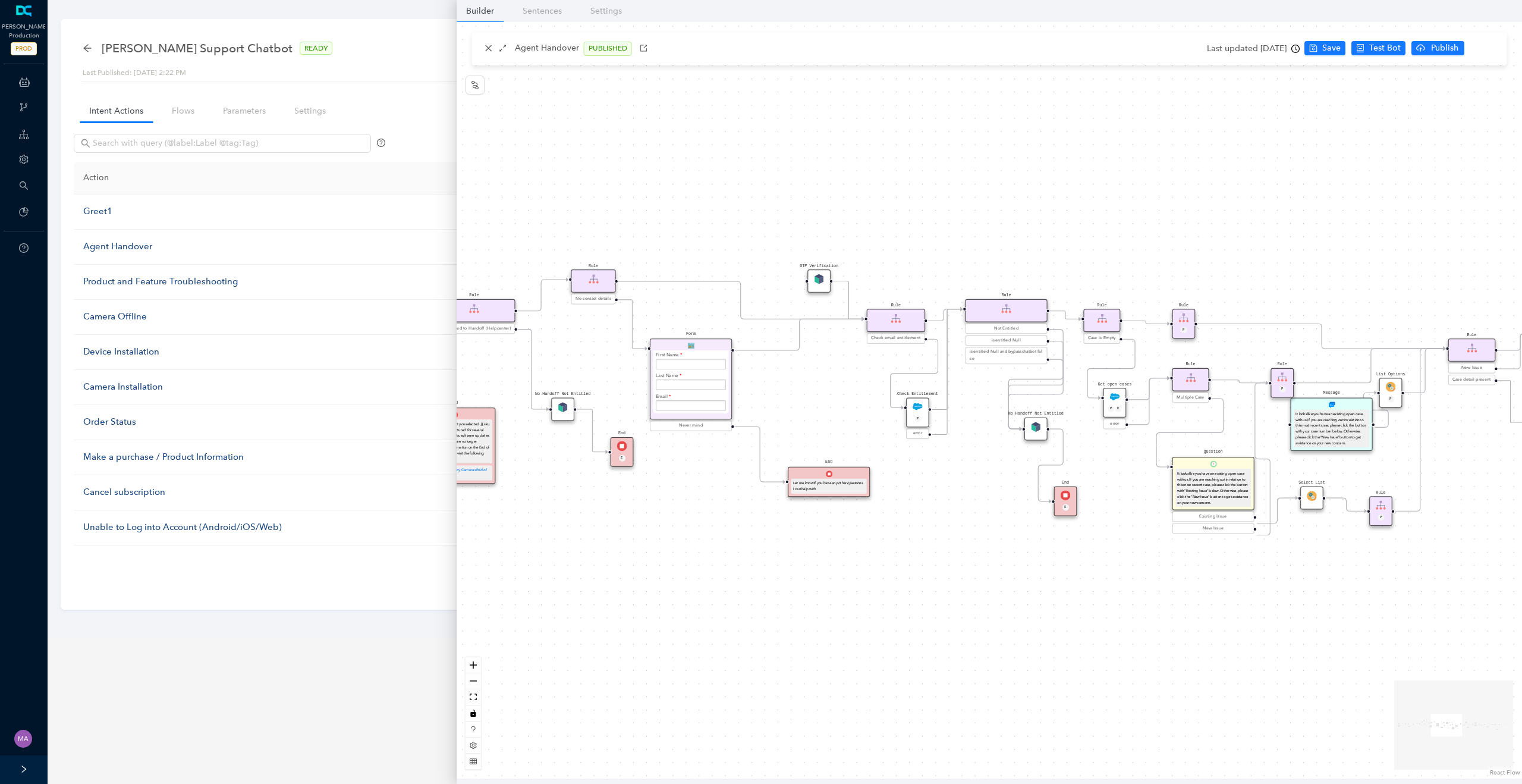
drag, startPoint x: 1050, startPoint y: 209, endPoint x: 926, endPoint y: 210, distance: 124.0
click at [926, 210] on div "Rule Missing Support Tier origin presales Rule P Rule Case is Empty Rule P Sele…" at bounding box center [989, 400] width 1065 height 756
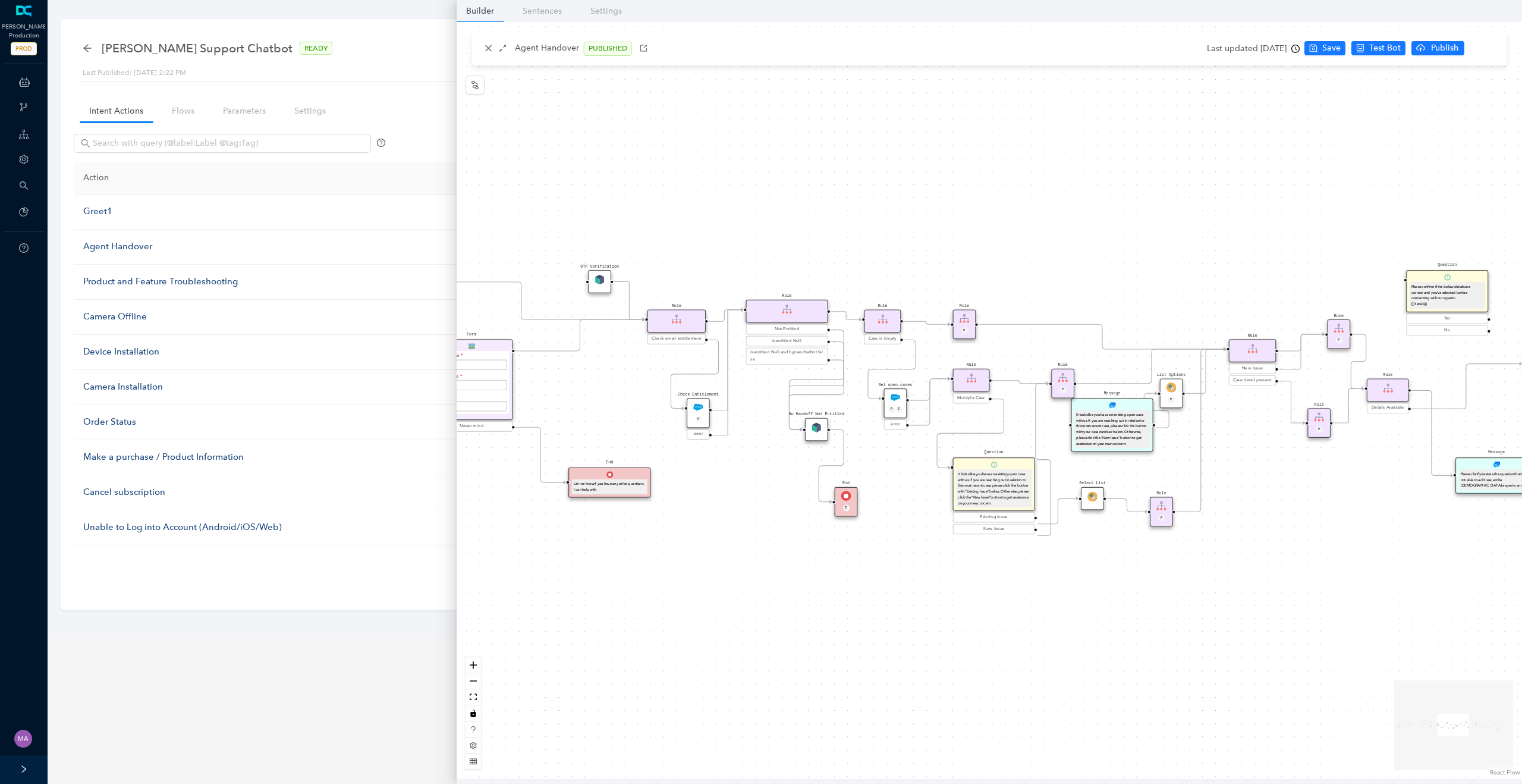
drag, startPoint x: 1082, startPoint y: 208, endPoint x: 921, endPoint y: 208, distance: 161.0
click at [921, 208] on div "Rule Missing Support Tier origin presales Rule P Rule Case is Empty Rule P Sele…" at bounding box center [989, 400] width 1065 height 756
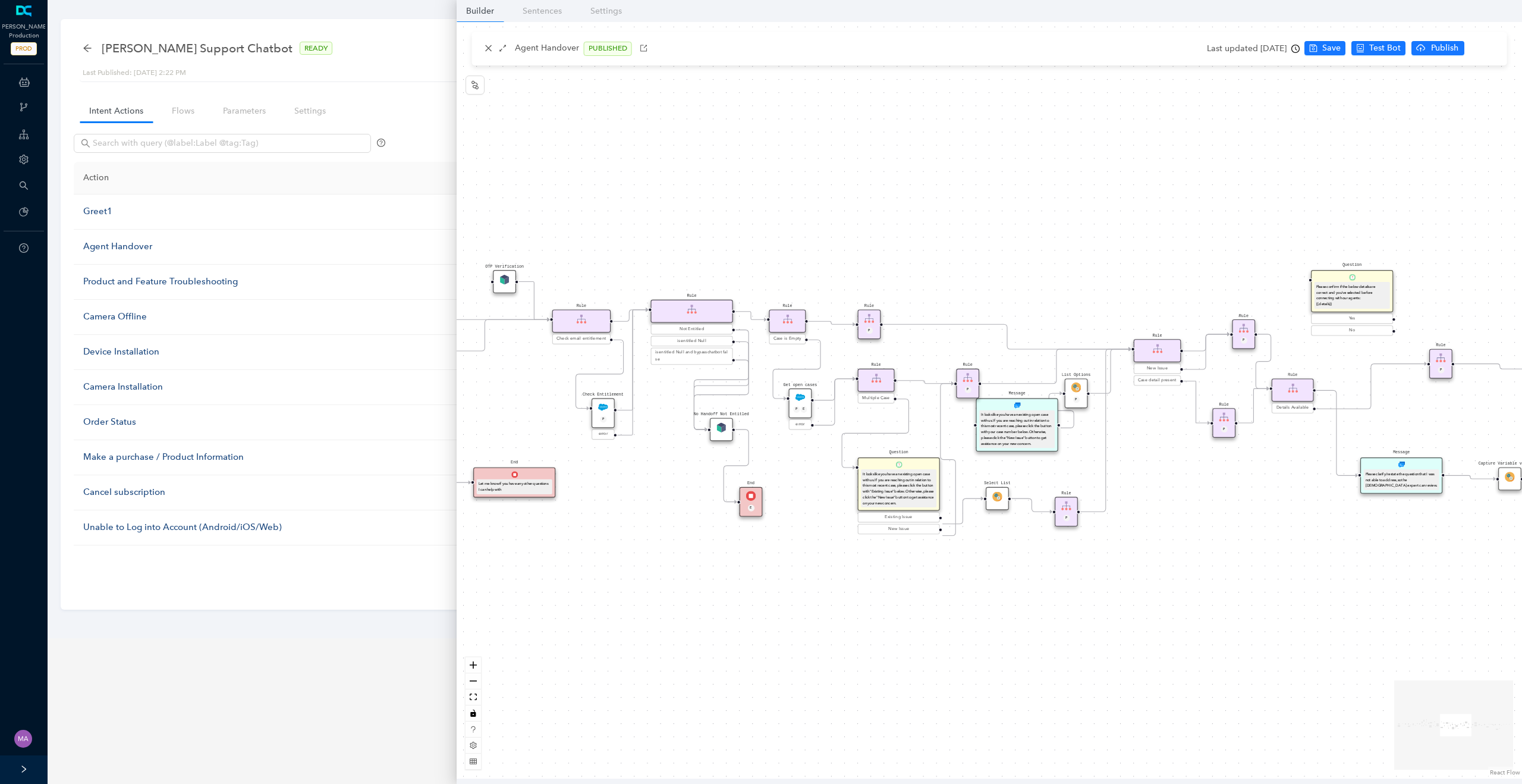
drag, startPoint x: 1109, startPoint y: 212, endPoint x: 830, endPoint y: 210, distance: 279.0
click at [830, 212] on div "Rule Missing Support Tier origin presales Rule P Rule Case is Empty Rule P Sele…" at bounding box center [989, 400] width 1065 height 756
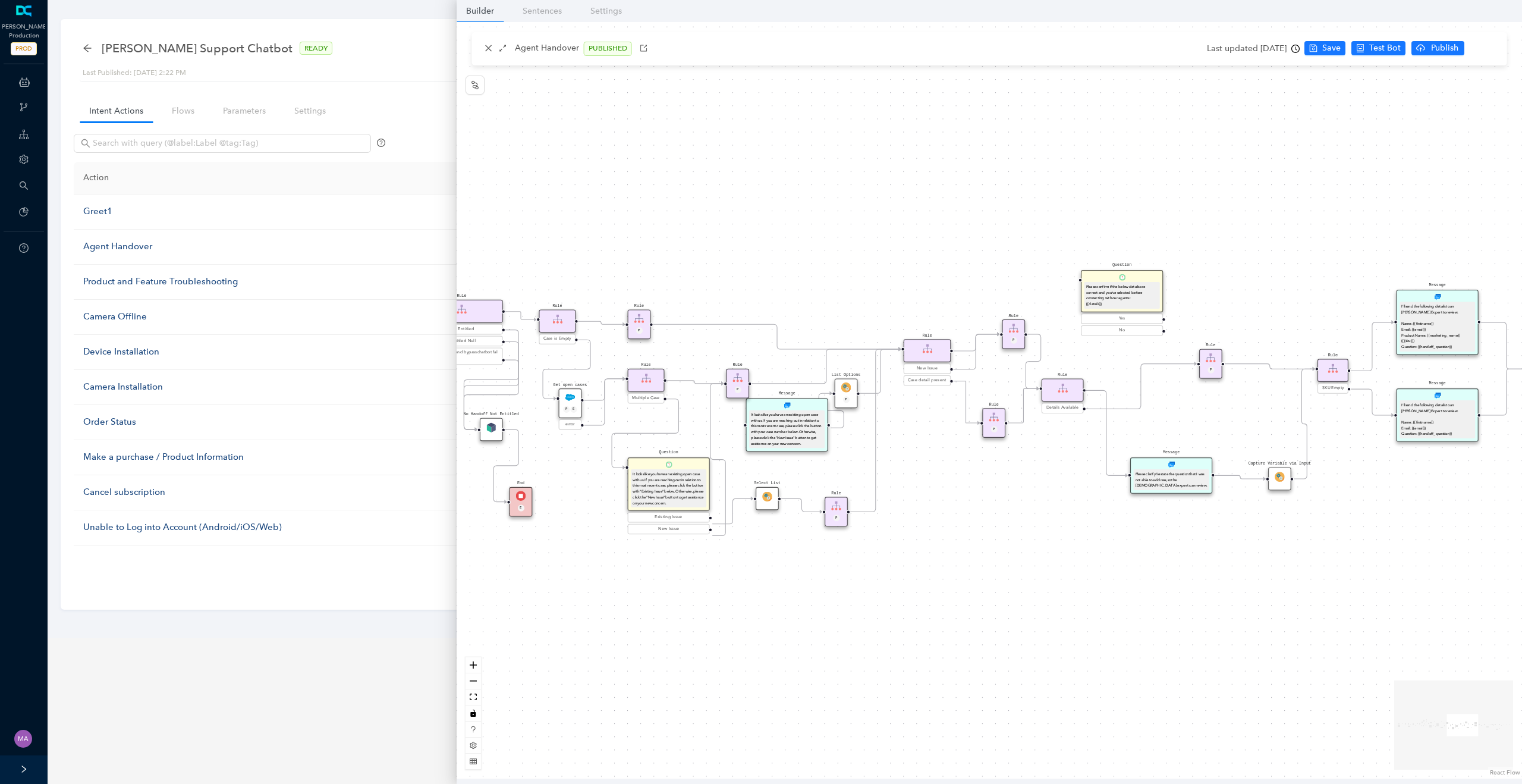
drag, startPoint x: 1020, startPoint y: 203, endPoint x: 751, endPoint y: 224, distance: 269.8
click at [751, 224] on div "Rule Missing Support Tier origin presales Rule P Rule Case is Empty Rule P Sele…" at bounding box center [989, 400] width 1065 height 756
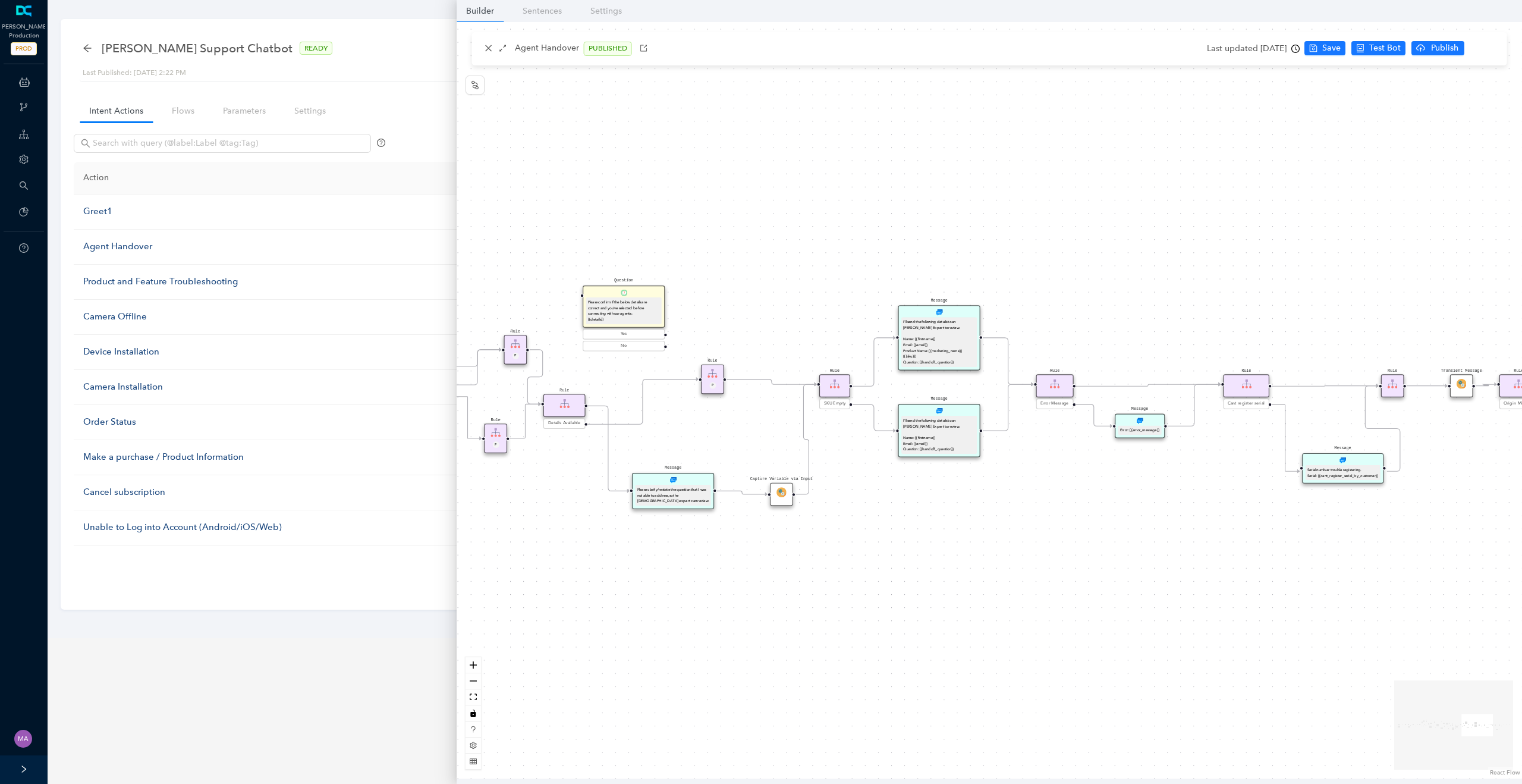
drag, startPoint x: 1060, startPoint y: 171, endPoint x: 813, endPoint y: 159, distance: 247.3
click at [813, 159] on div "Rule Missing Support Tier origin presales Rule P Rule Case is Empty Rule P Sele…" at bounding box center [989, 400] width 1065 height 756
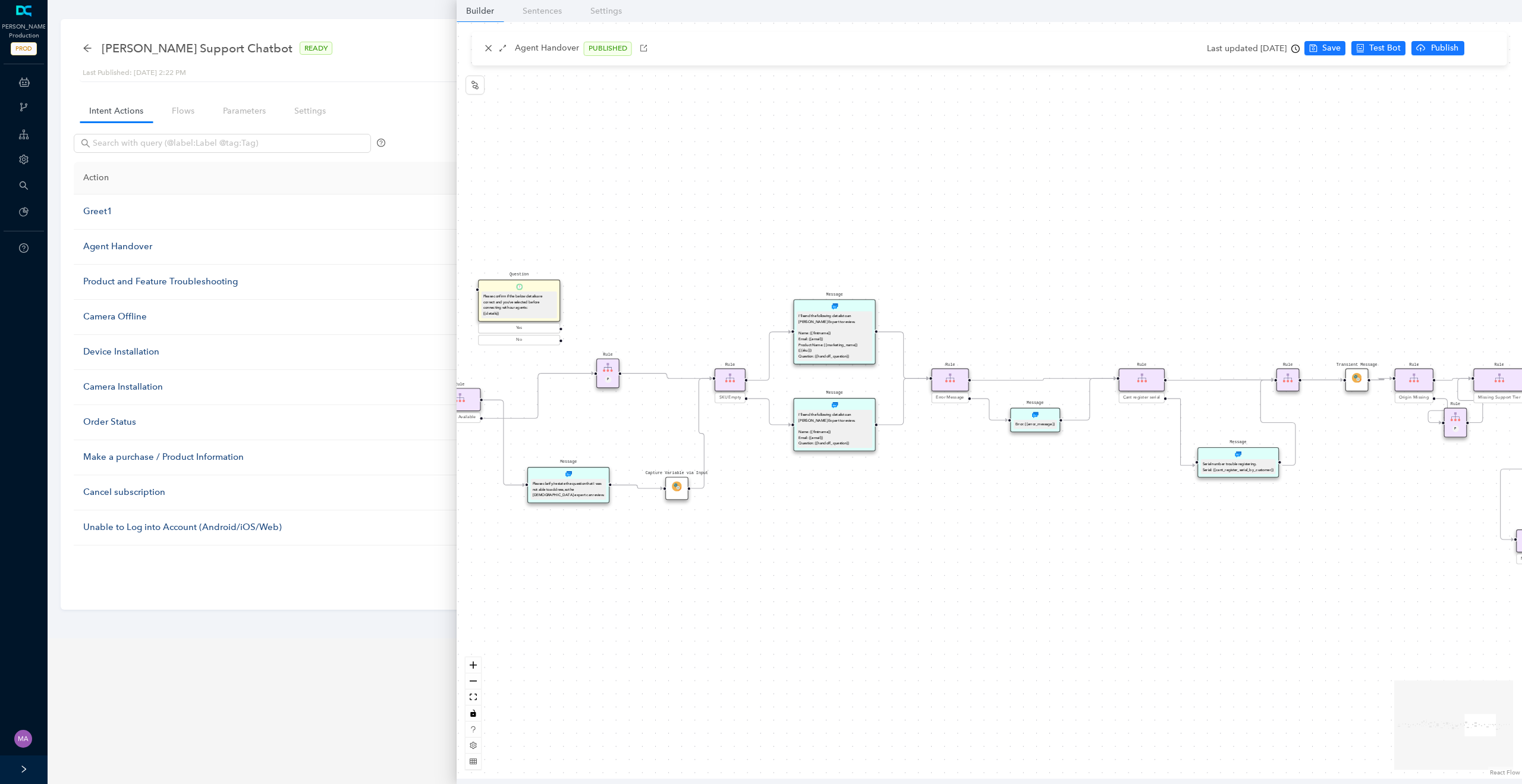
drag, startPoint x: 1065, startPoint y: 111, endPoint x: 821, endPoint y: 111, distance: 244.0
click at [821, 111] on div "Rule Missing Support Tier origin presales Rule P Rule Case is Empty Rule P Sele…" at bounding box center [989, 400] width 1065 height 756
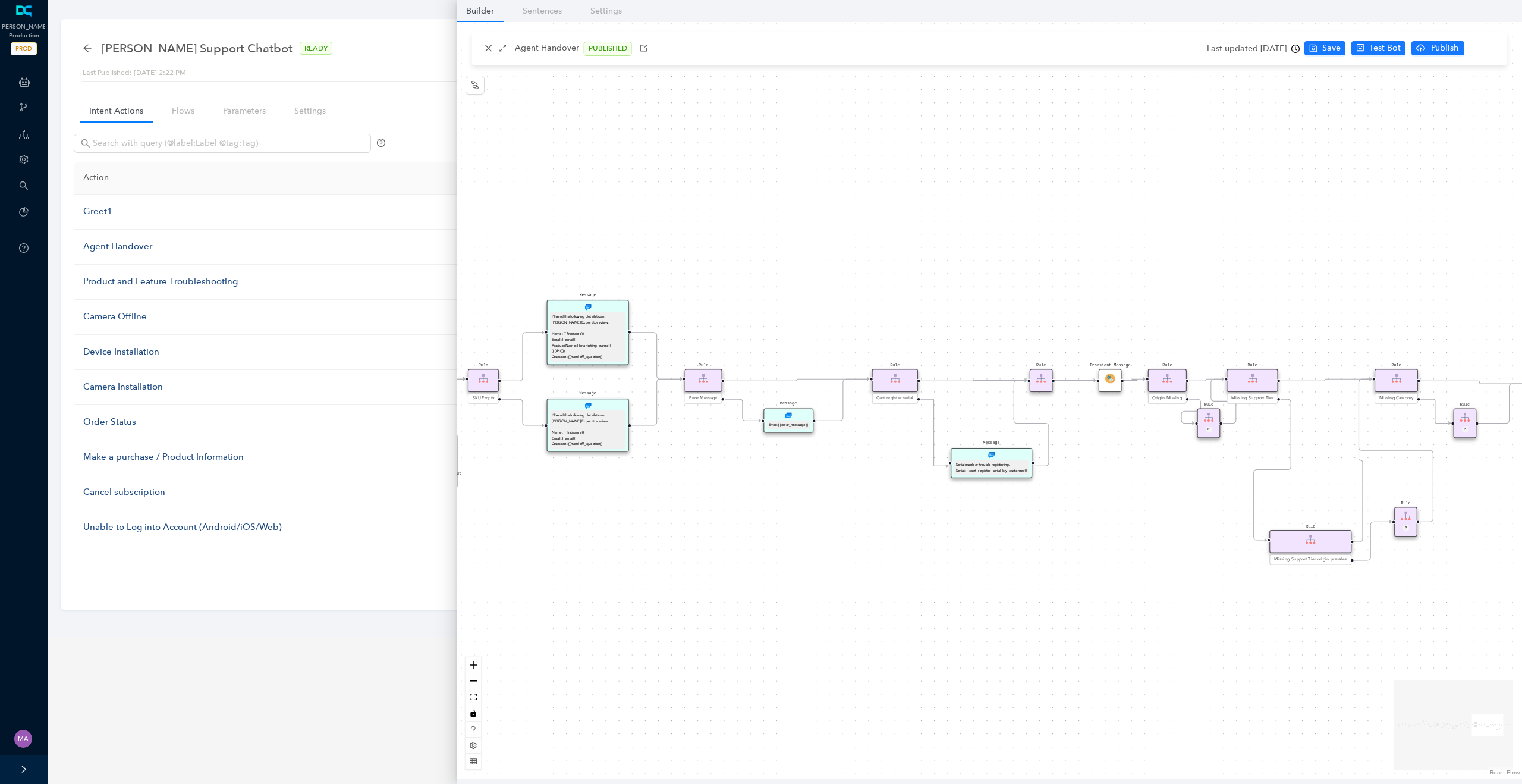
drag, startPoint x: 1116, startPoint y: 127, endPoint x: 769, endPoint y: 127, distance: 347.0
click at [769, 127] on div "Rule Missing Support Tier origin presales Rule P Rule Case is Empty Rule P Sele…" at bounding box center [989, 400] width 1065 height 756
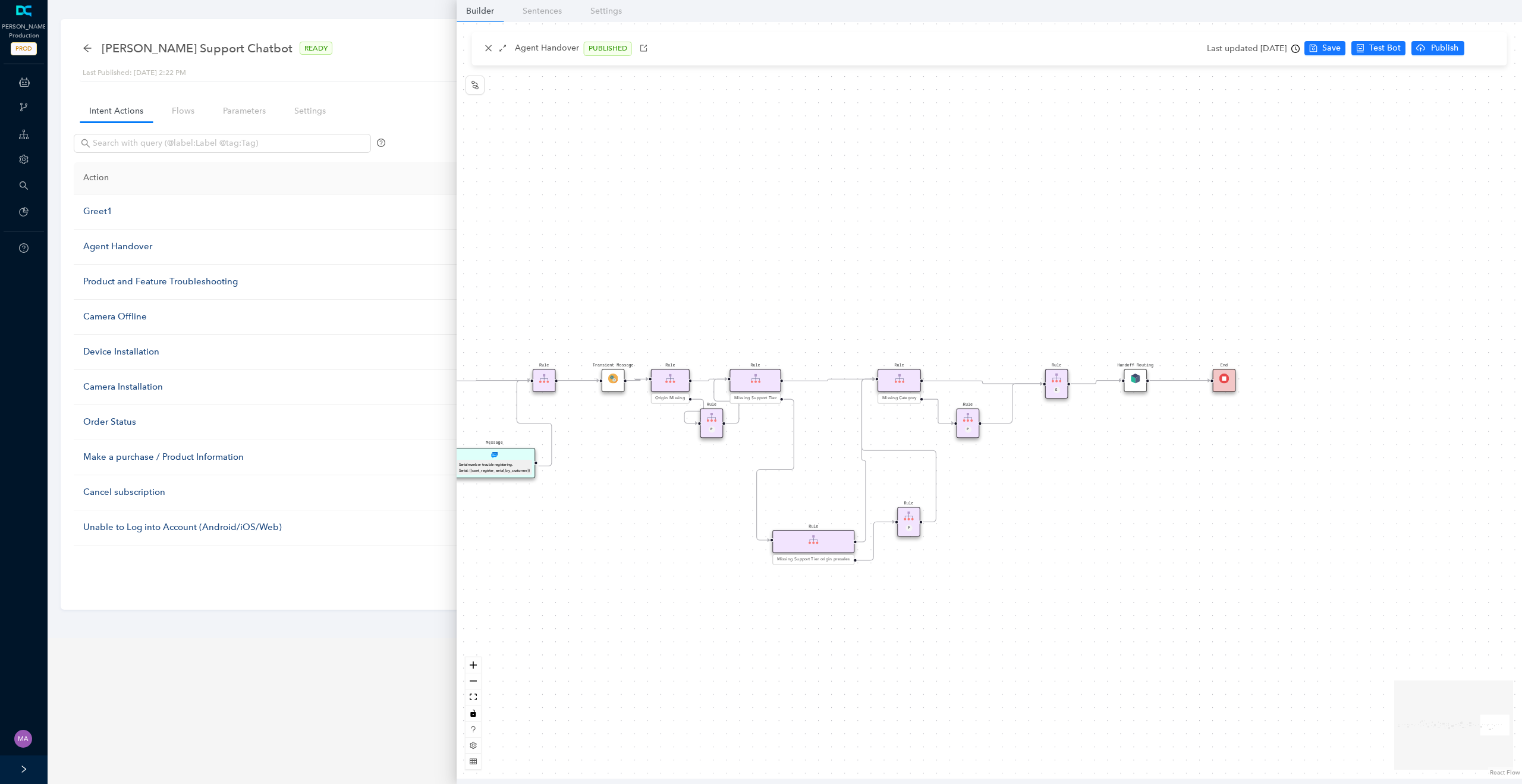
drag, startPoint x: 1001, startPoint y: 166, endPoint x: 831, endPoint y: 166, distance: 170.0
click at [831, 166] on div "Rule Missing Support Tier origin presales Rule P Rule Case is Empty Rule P Sele…" at bounding box center [989, 400] width 1065 height 756
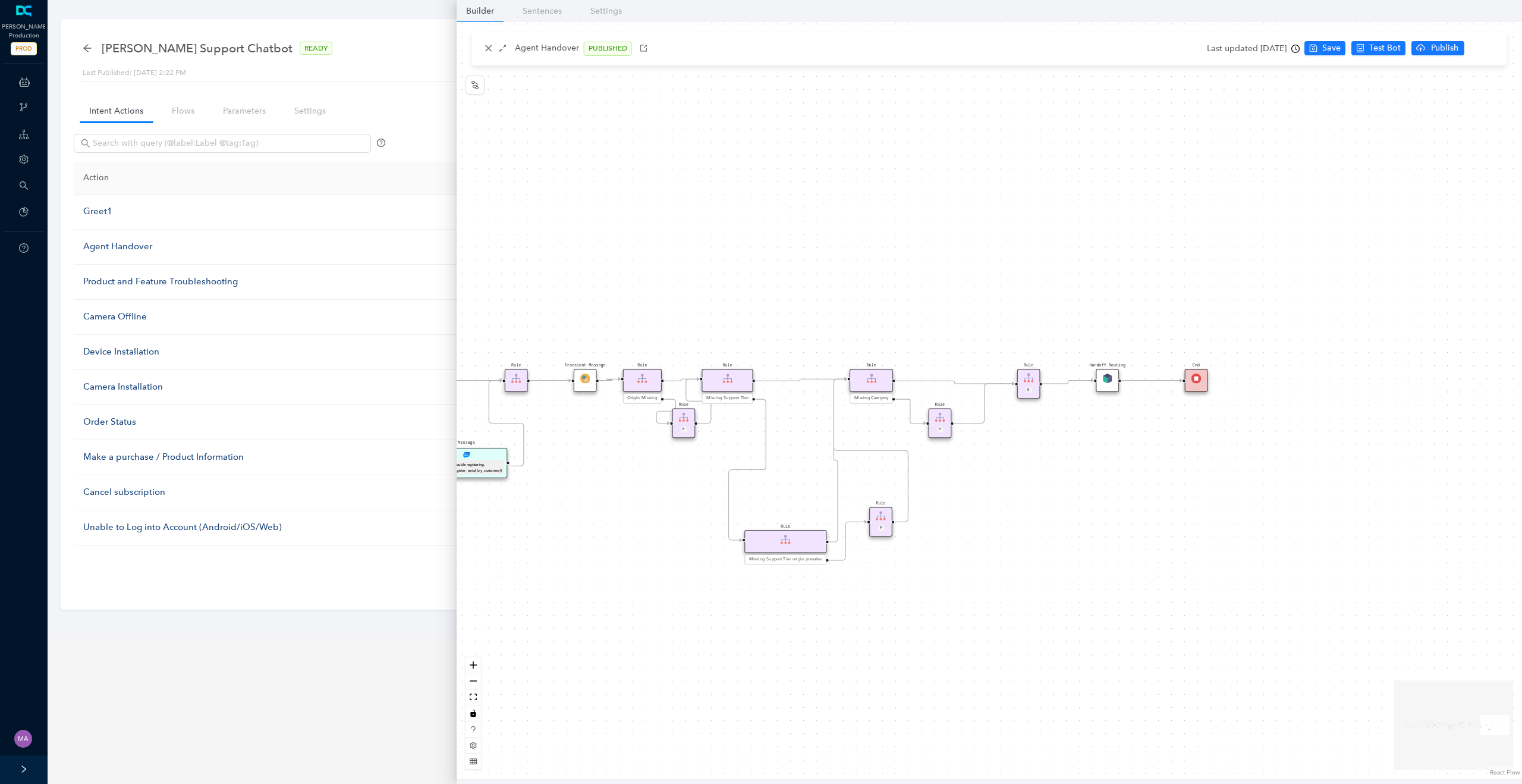
click at [1112, 381] on div "Handoff Routing" at bounding box center [1107, 380] width 23 height 23
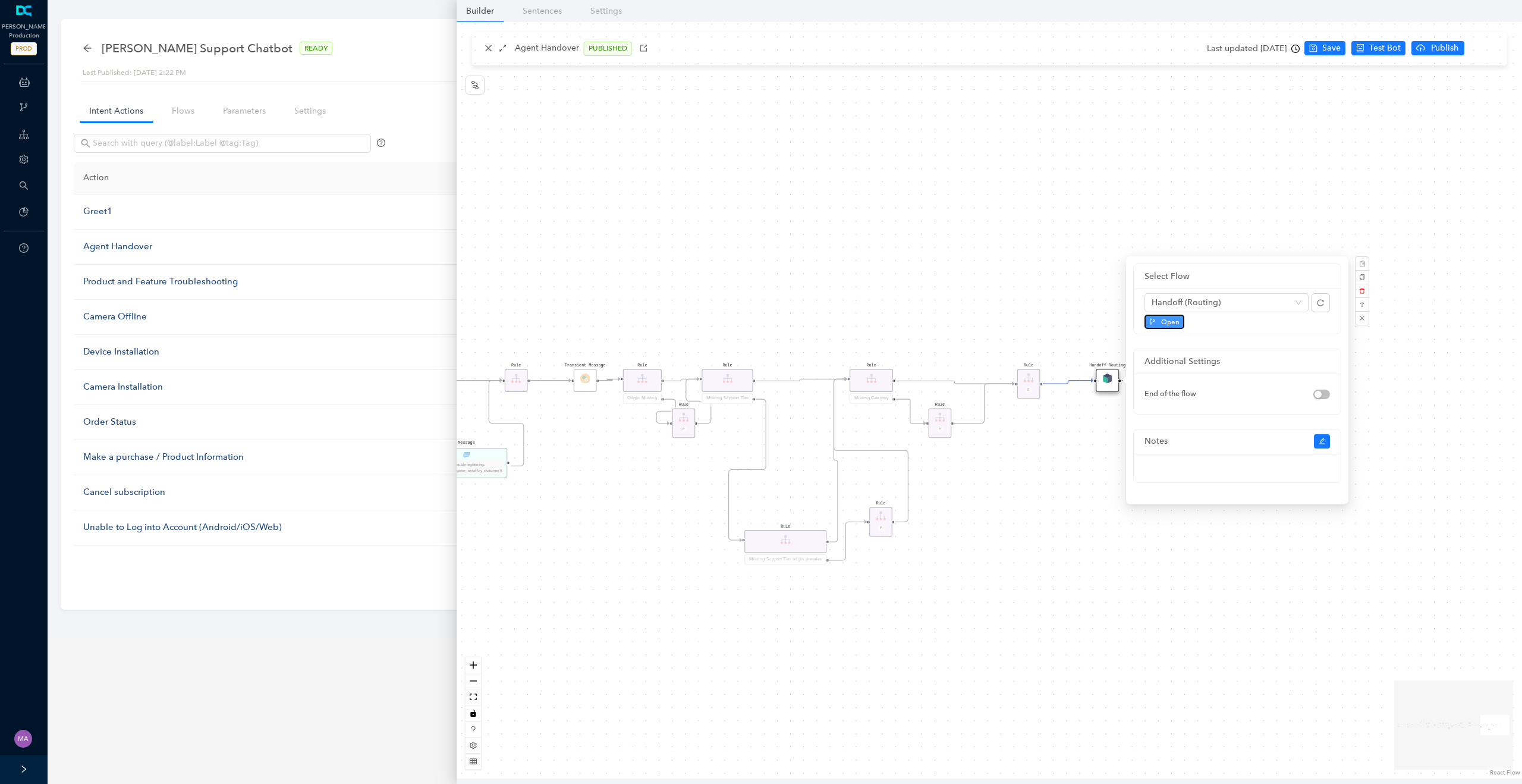
click at [1164, 322] on span "Open" at bounding box center [1170, 322] width 18 height 11
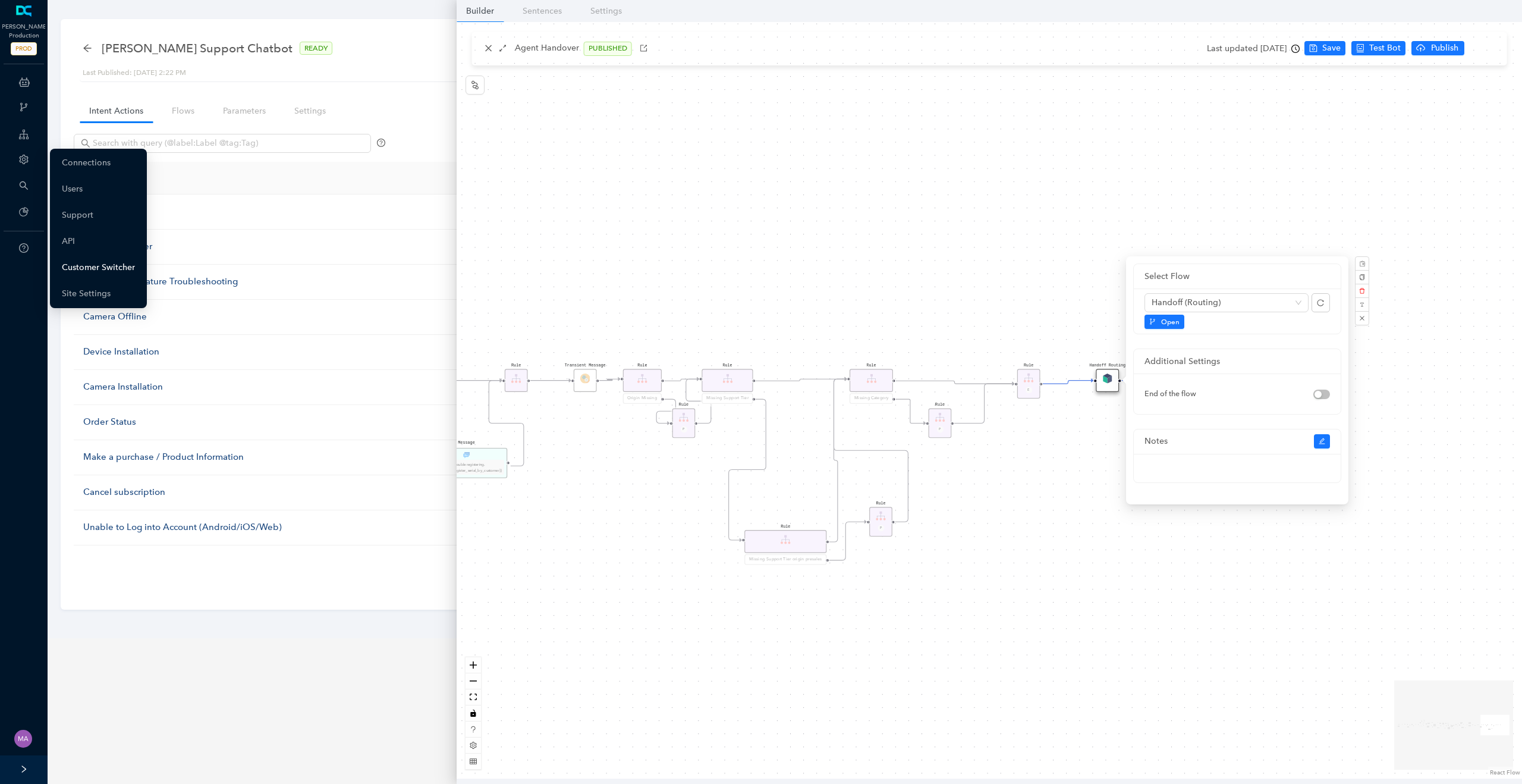
click at [81, 266] on link "Customer Switcher" at bounding box center [98, 267] width 73 height 23
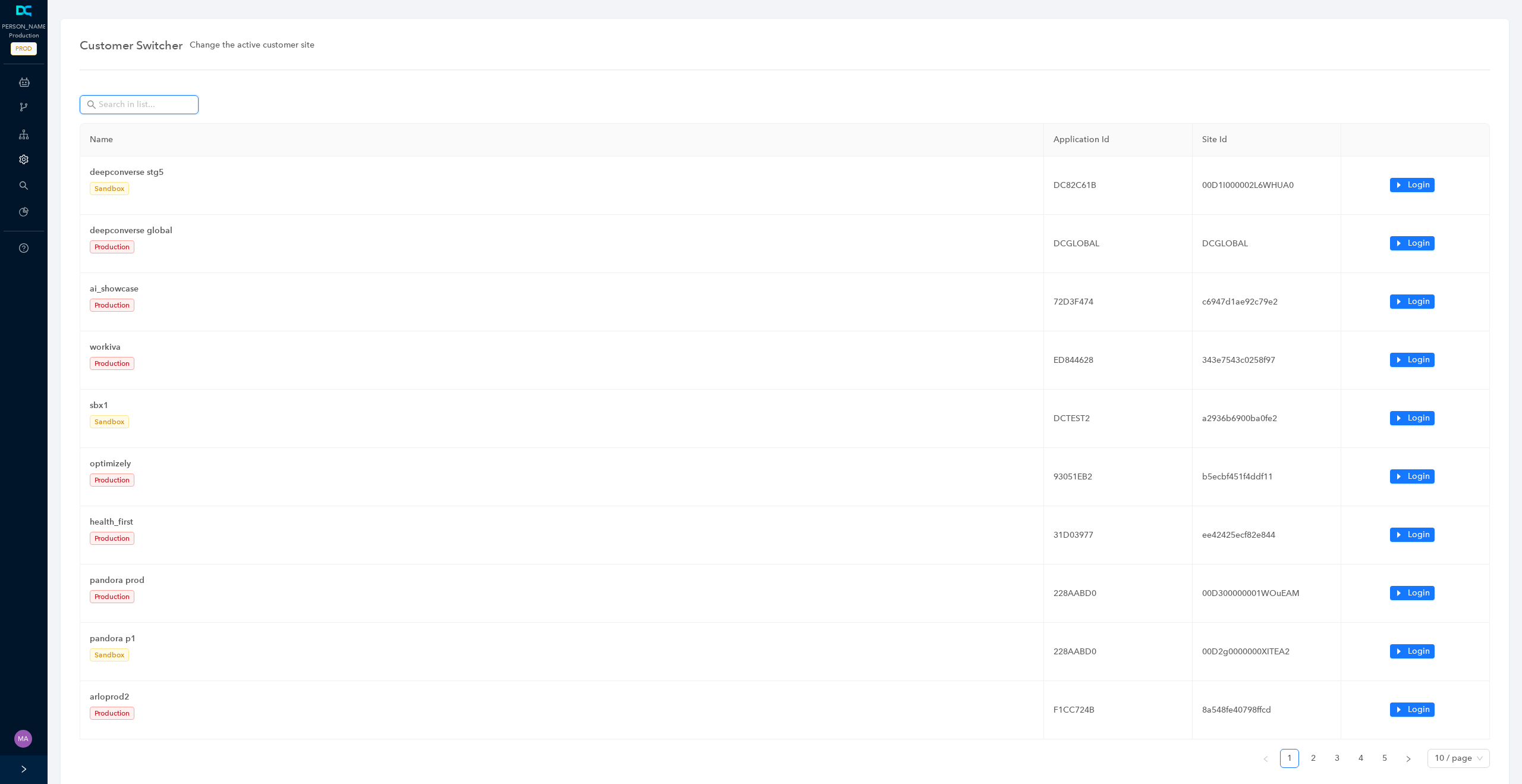
click at [130, 106] on input "text" at bounding box center [140, 105] width 83 height 13
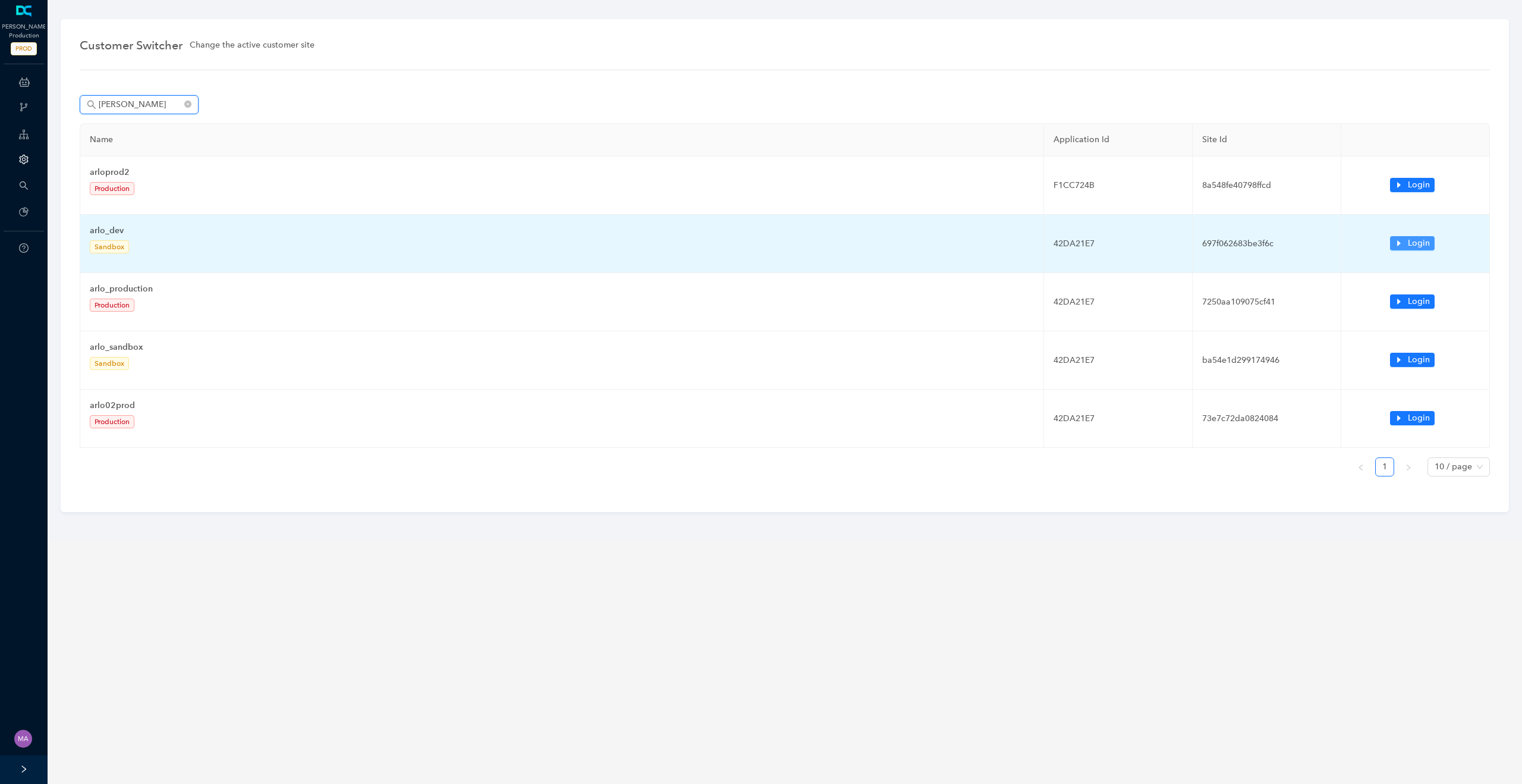
type input "arlo"
click at [1397, 245] on icon "caret-right" at bounding box center [1399, 243] width 8 height 8
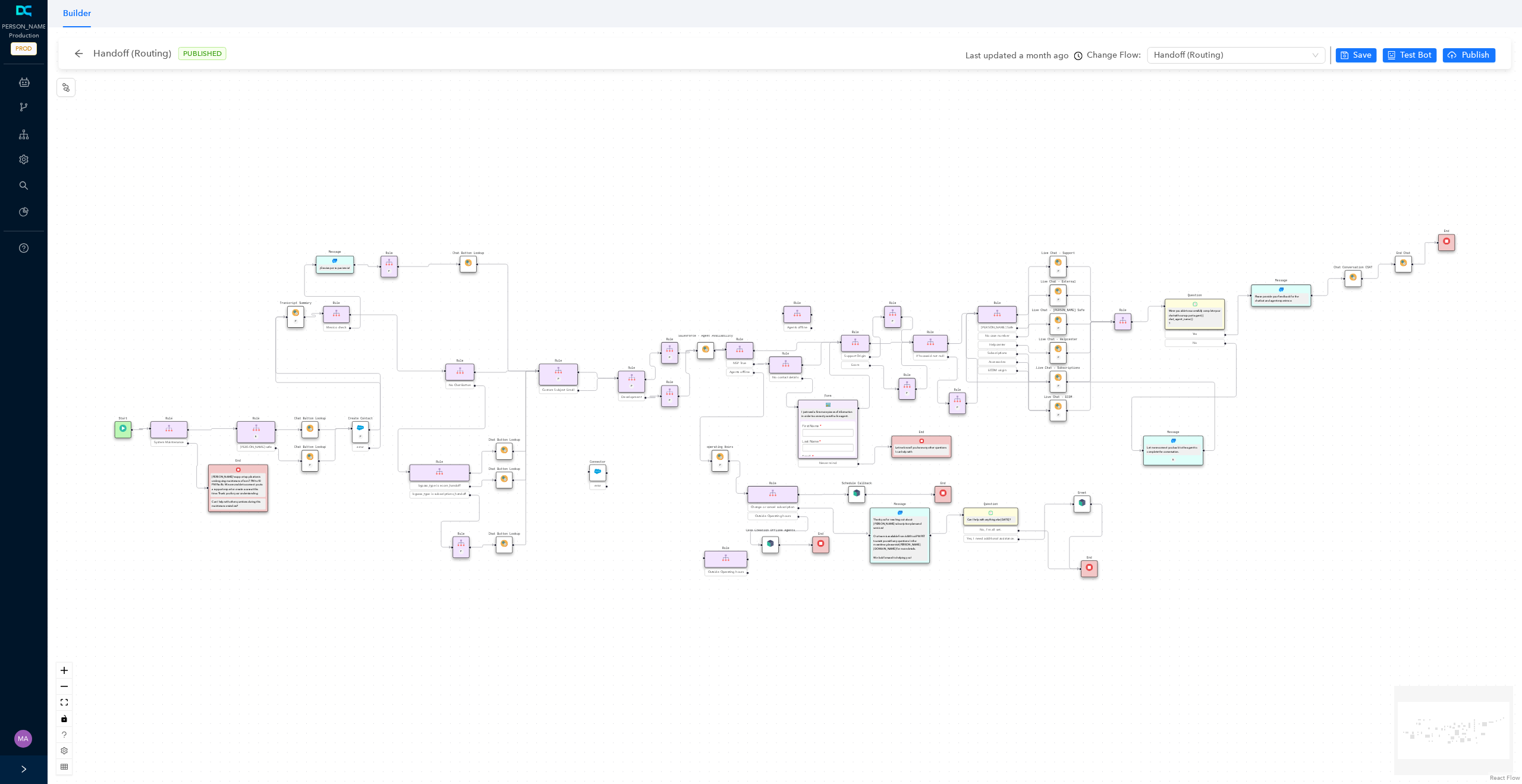
scroll to position [23, 0]
click at [957, 658] on div "Chat Button Lookup Rule P Rule Mexico check End Let me know if you have any oth…" at bounding box center [785, 405] width 1474 height 756
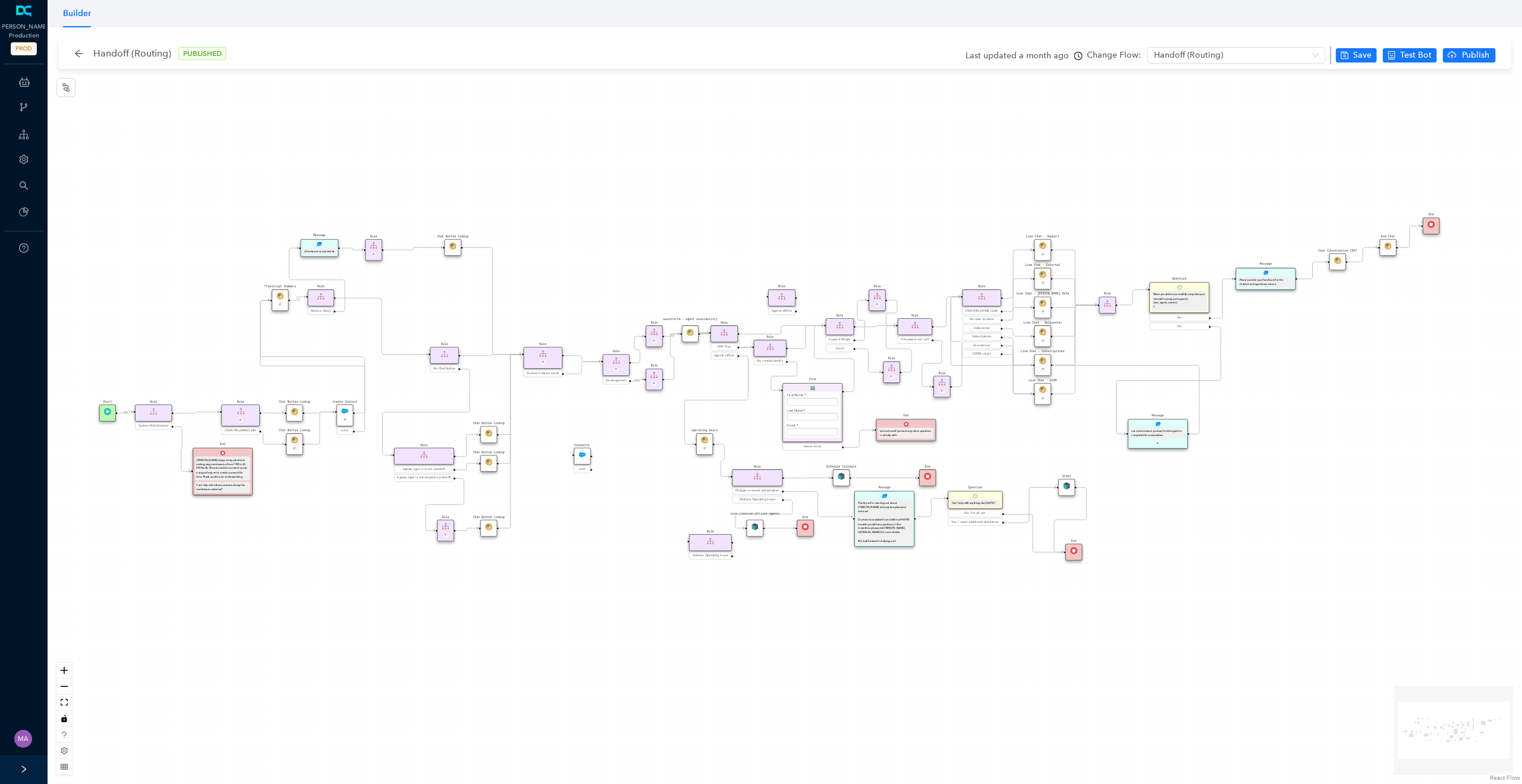
drag, startPoint x: 1238, startPoint y: 542, endPoint x: 1396, endPoint y: 512, distance: 160.8
click at [1396, 512] on div "Chat Button Lookup Rule P Rule Mexico check End Let me know if you have any oth…" at bounding box center [785, 405] width 1474 height 756
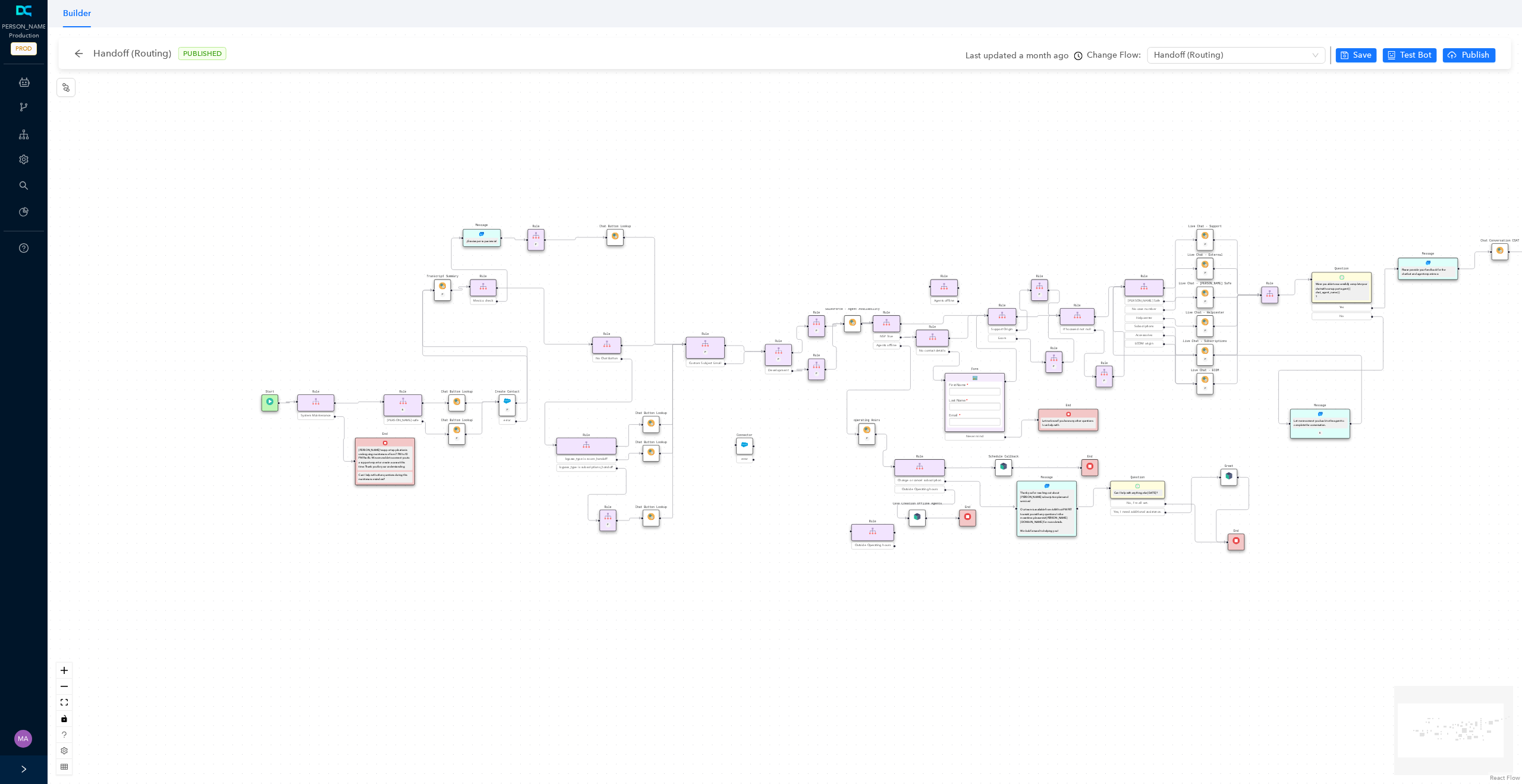
drag, startPoint x: 1223, startPoint y: 579, endPoint x: 1127, endPoint y: 593, distance: 97.0
click at [1127, 593] on div "Chat Button Lookup Rule P Rule Mexico check End Let me know if you have any oth…" at bounding box center [785, 405] width 1474 height 756
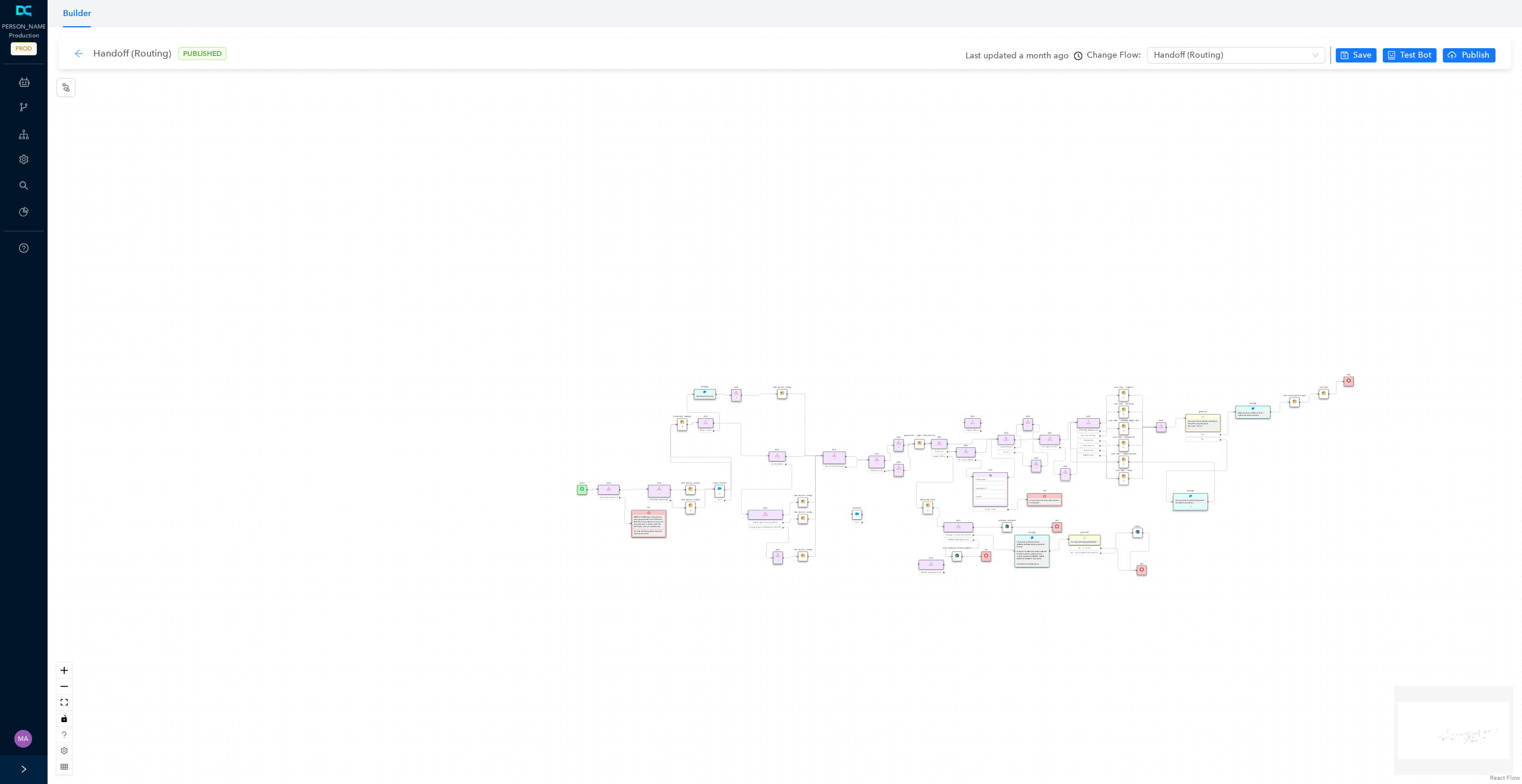
click at [83, 54] on icon "arrow-left" at bounding box center [79, 53] width 9 height 9
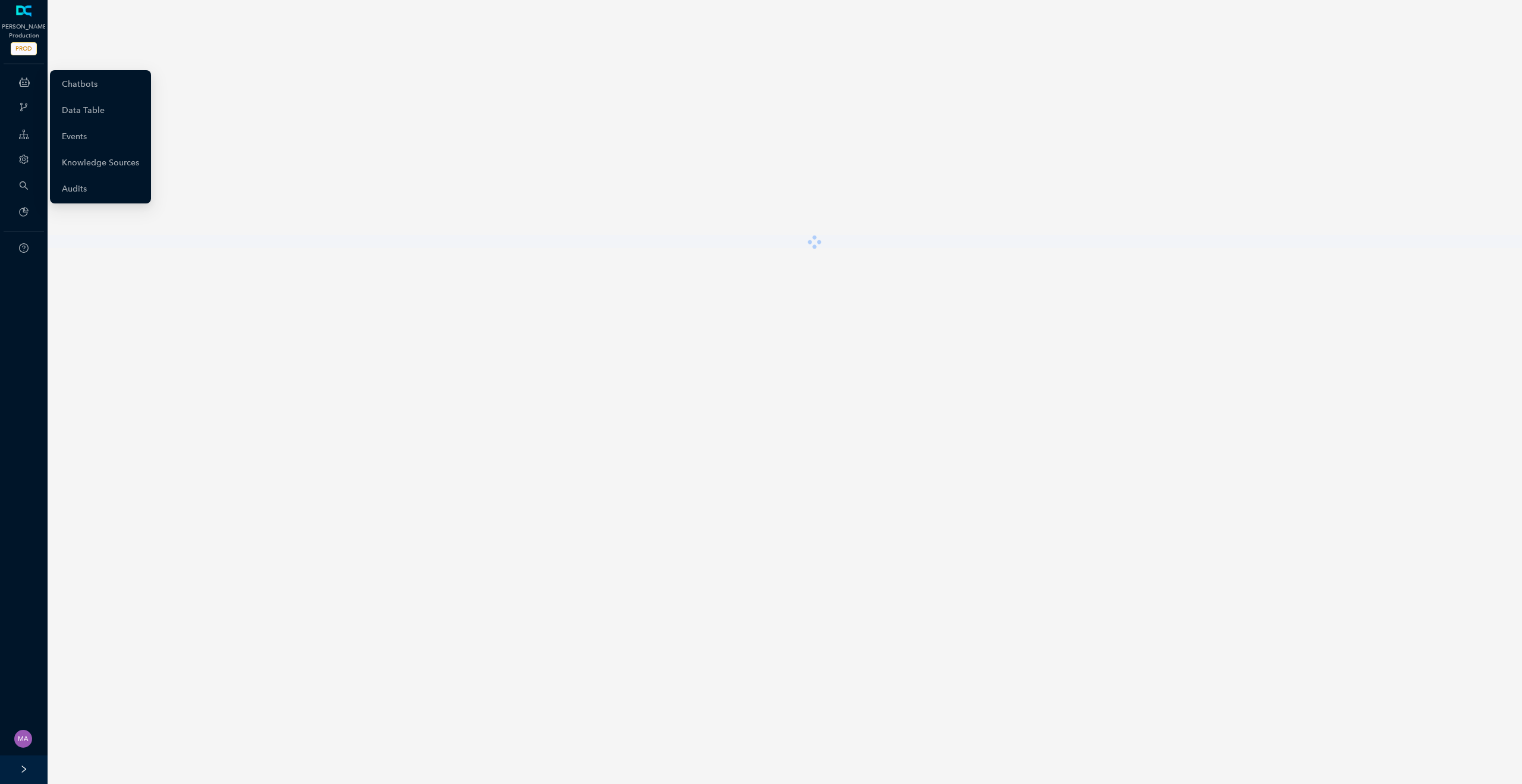
click at [19, 83] on icon at bounding box center [24, 82] width 11 height 23
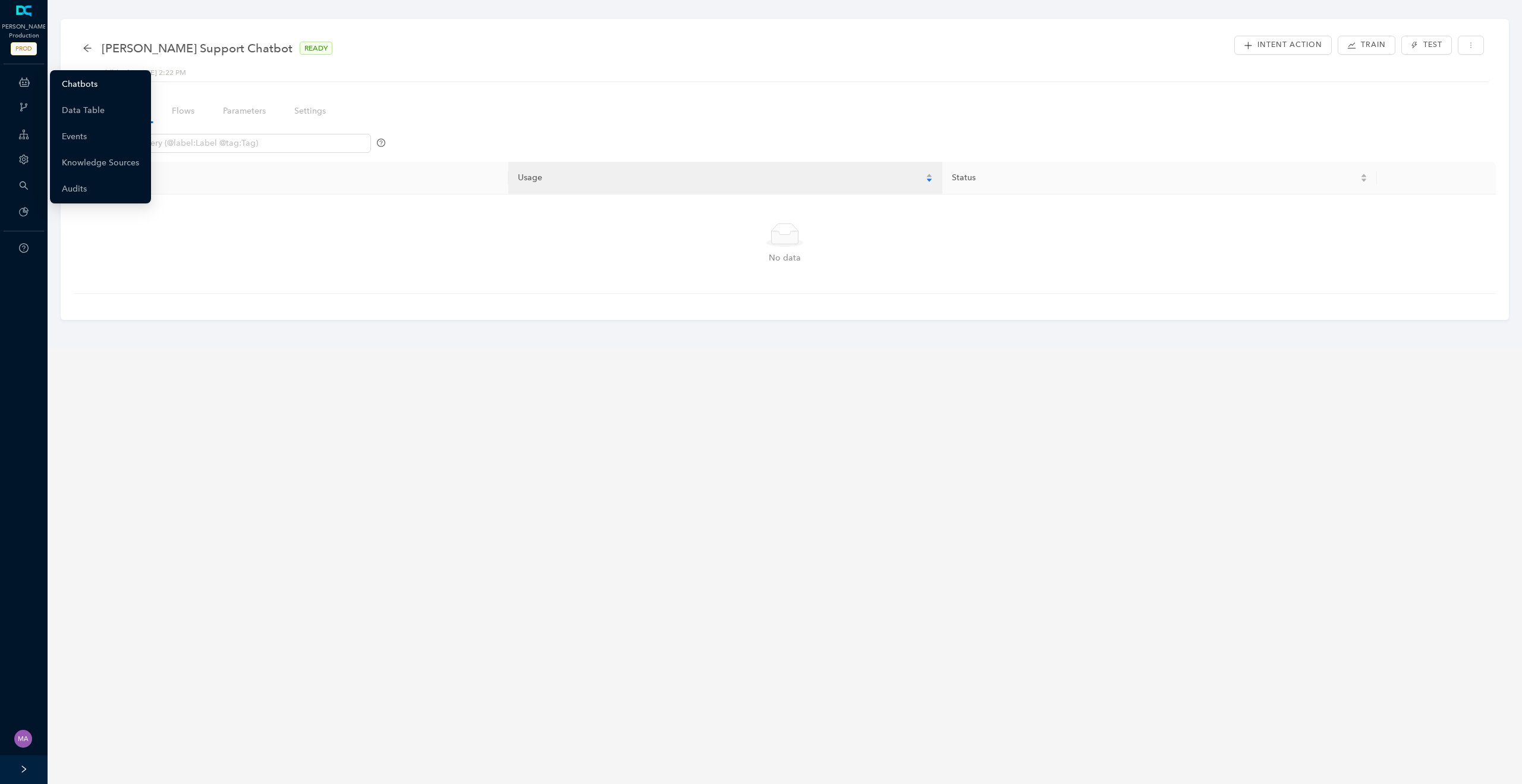
click at [79, 81] on link "Chatbots" at bounding box center [80, 85] width 36 height 23
